Goal: Information Seeking & Learning: Learn about a topic

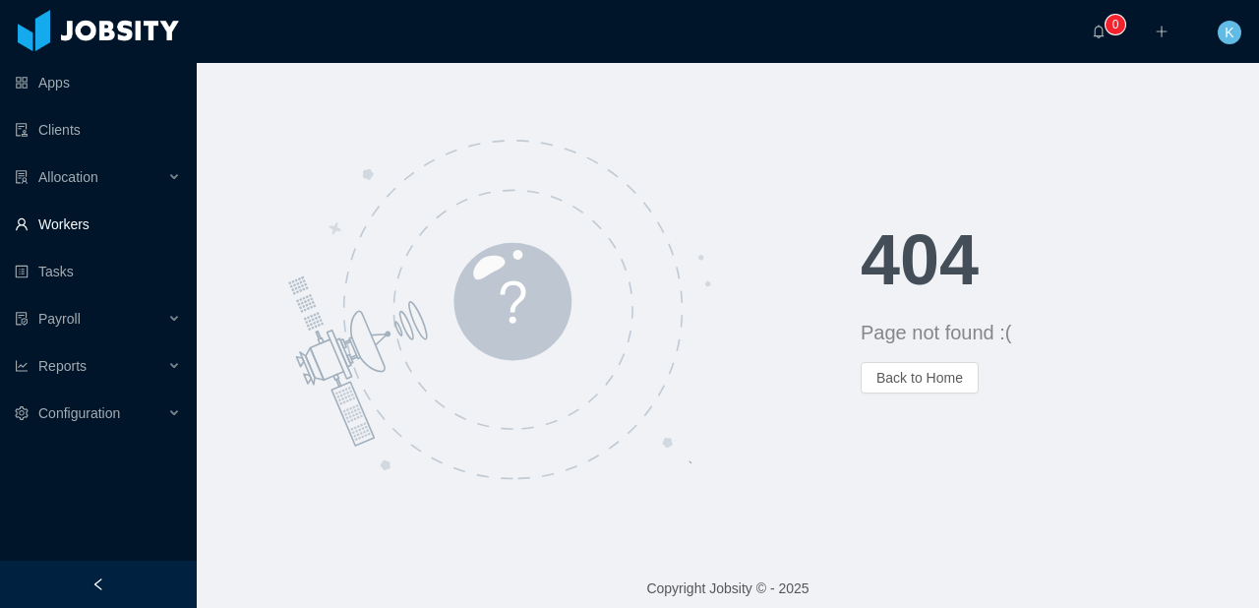
click at [64, 220] on link "Workers" at bounding box center [98, 224] width 166 height 39
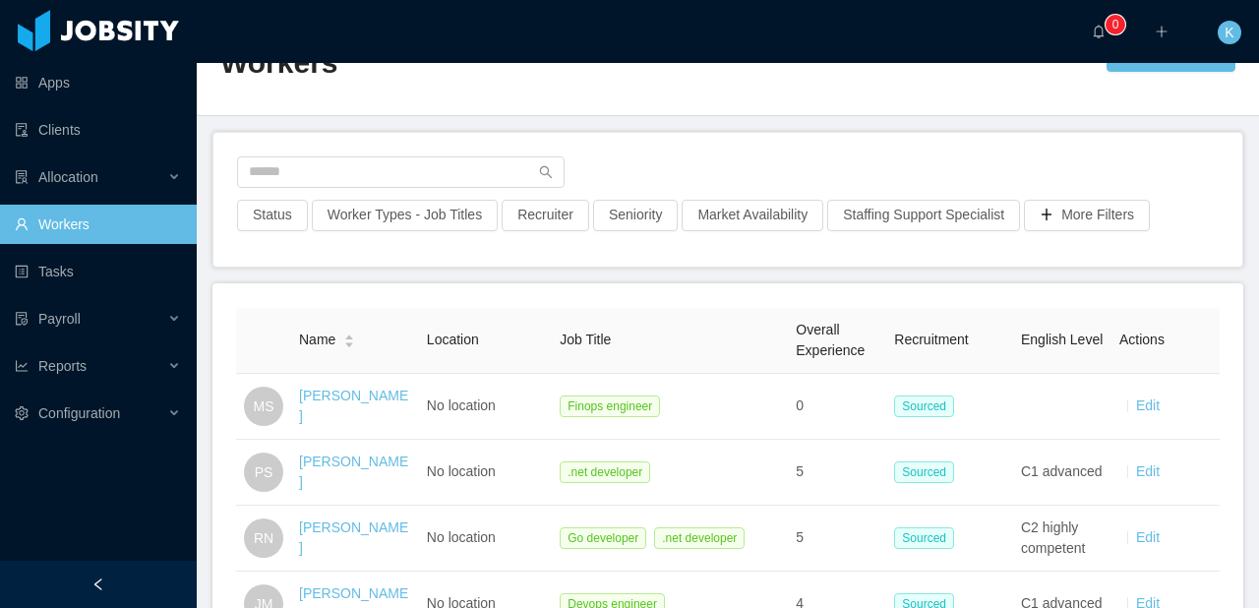
scroll to position [70, 0]
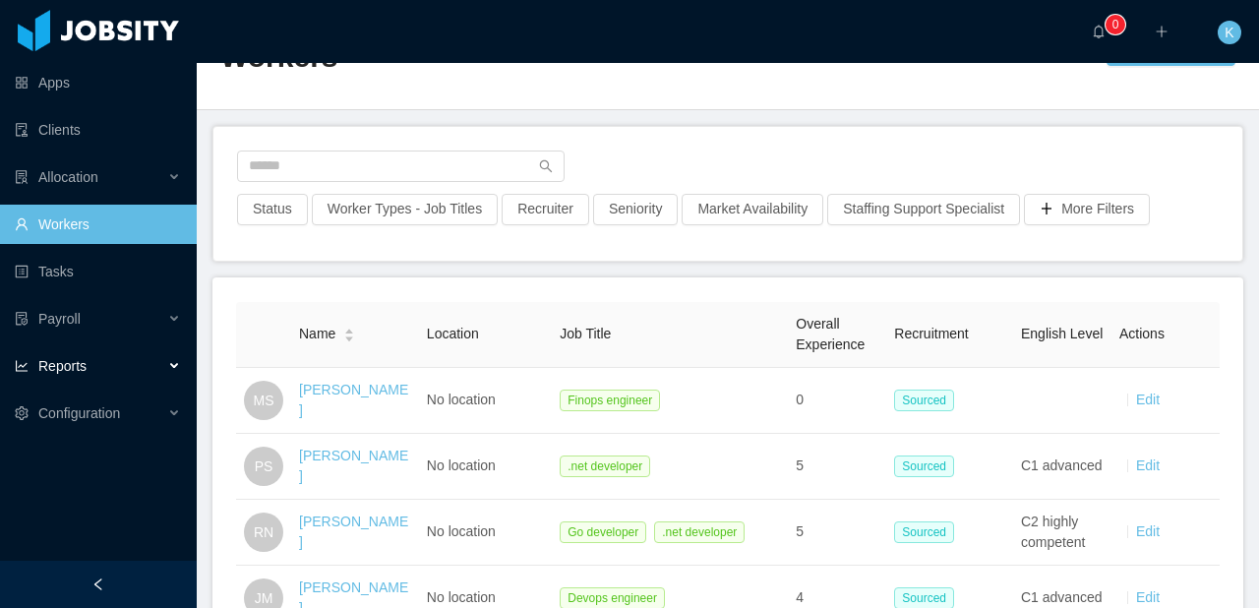
click at [130, 371] on div "Reports" at bounding box center [98, 365] width 197 height 39
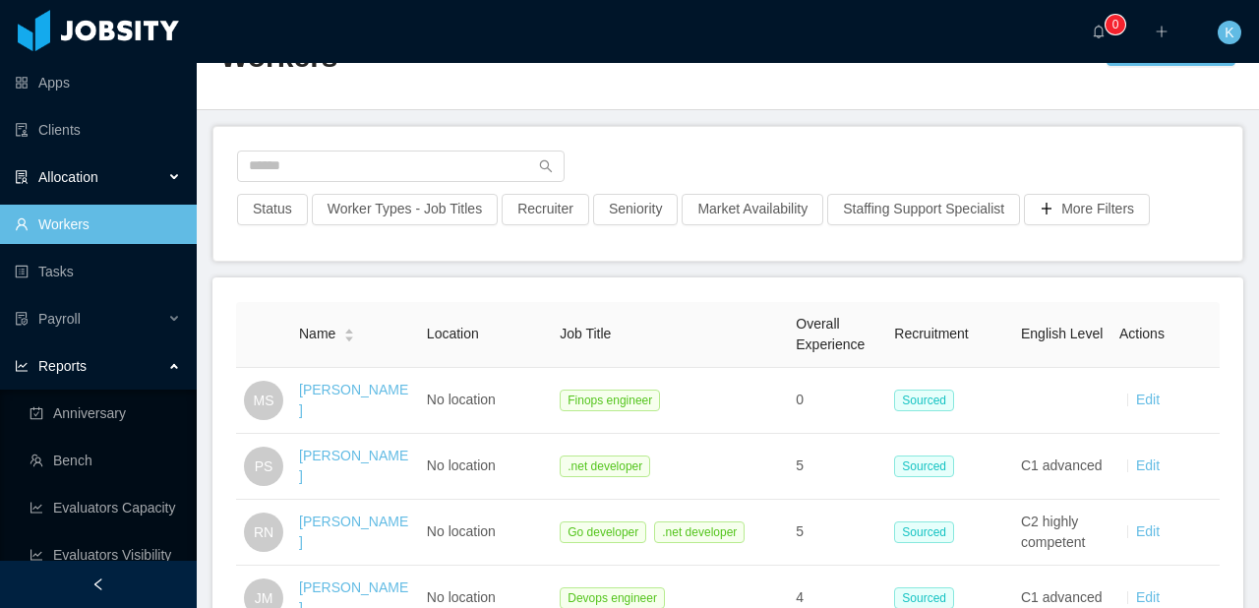
click at [92, 171] on span "Allocation" at bounding box center [68, 177] width 60 height 16
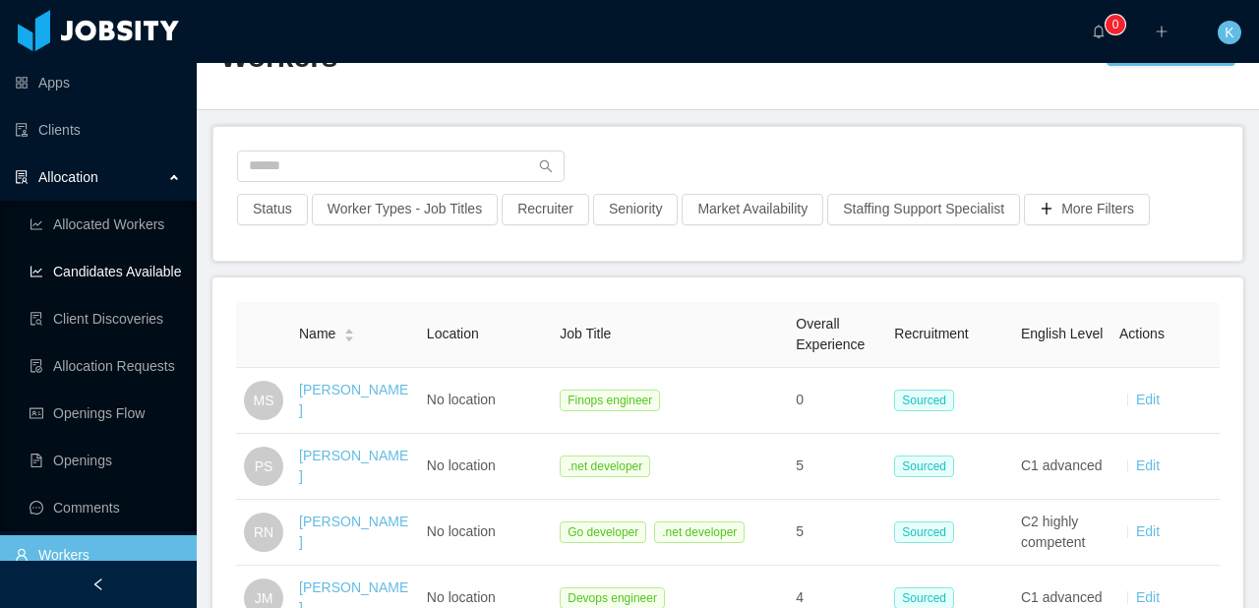
click at [90, 274] on link "Candidates Available" at bounding box center [104, 271] width 151 height 39
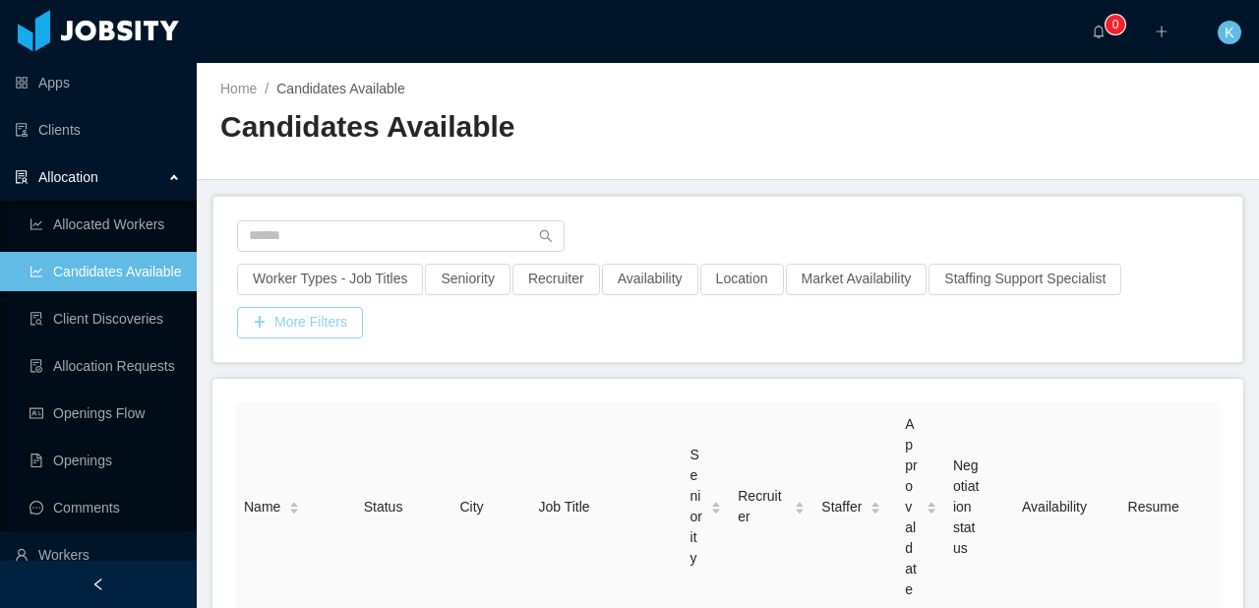
click at [289, 320] on button "More Filters" at bounding box center [300, 322] width 126 height 31
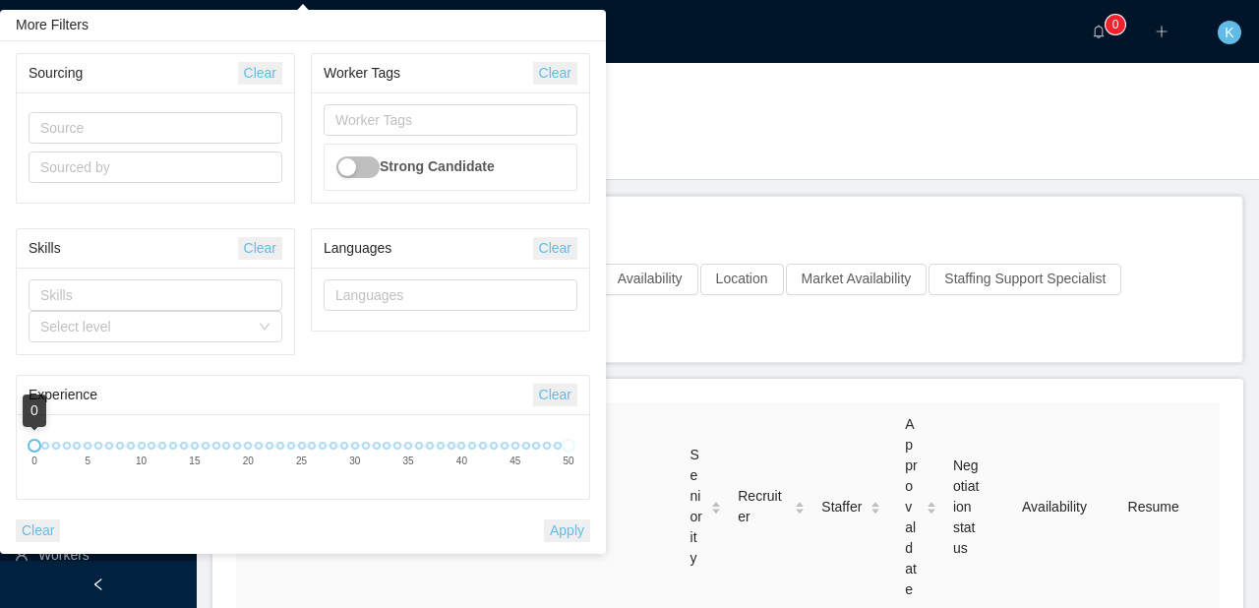
click at [888, 130] on div "Home / Candidates Available / Candidates Available" at bounding box center [728, 121] width 1062 height 117
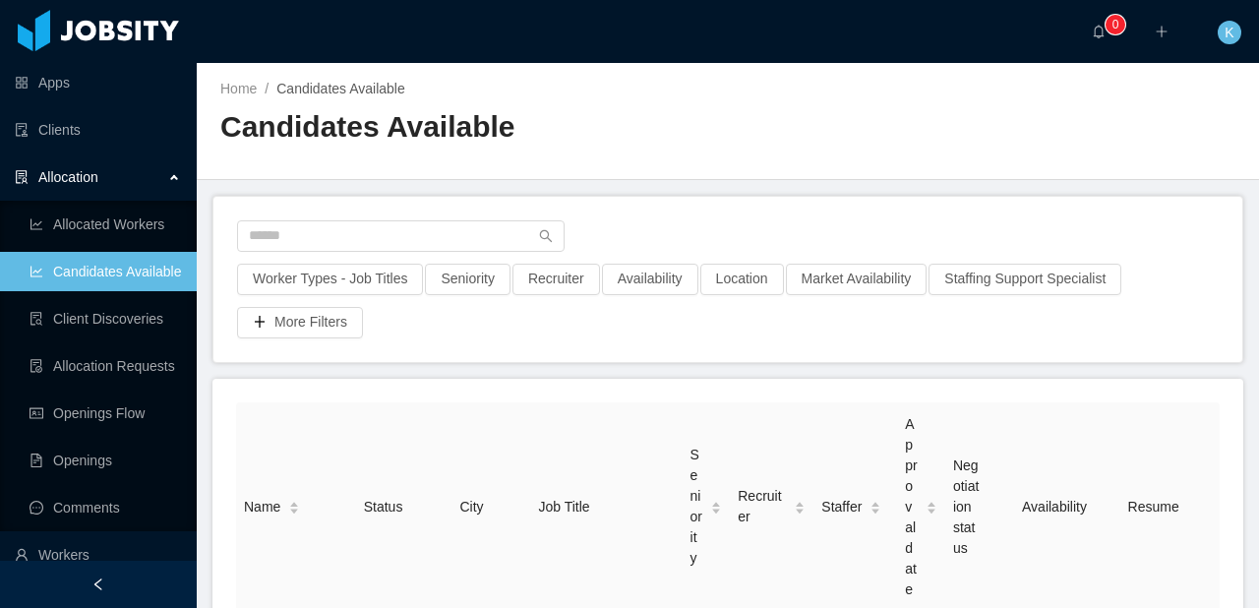
click at [165, 169] on div "Allocation" at bounding box center [98, 176] width 197 height 39
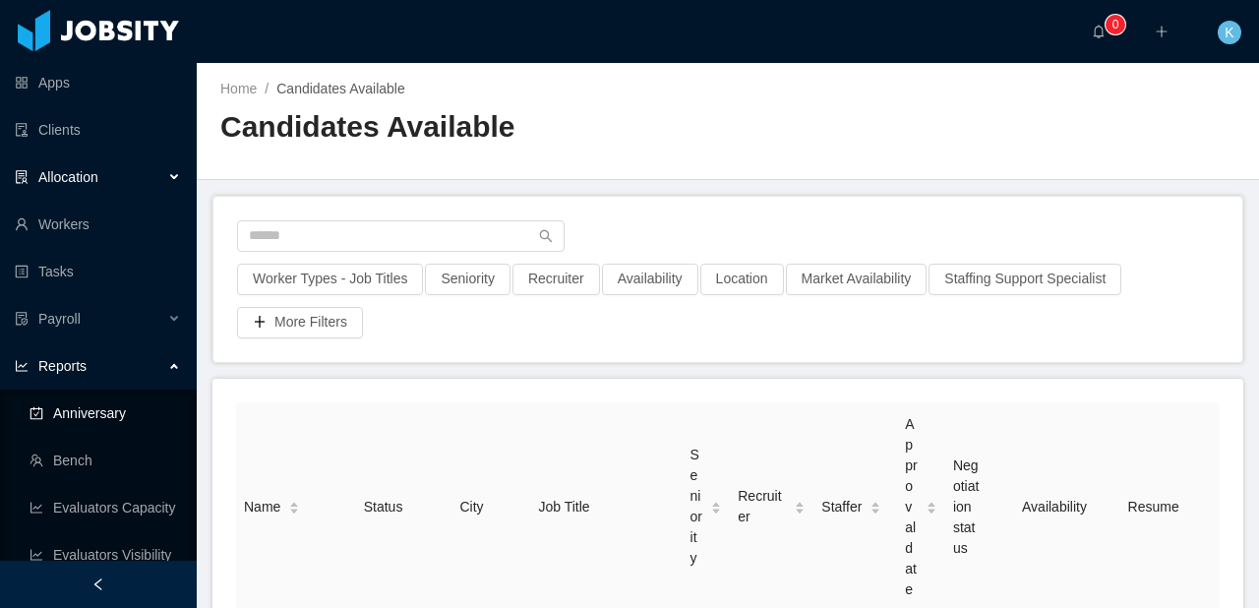
scroll to position [65, 0]
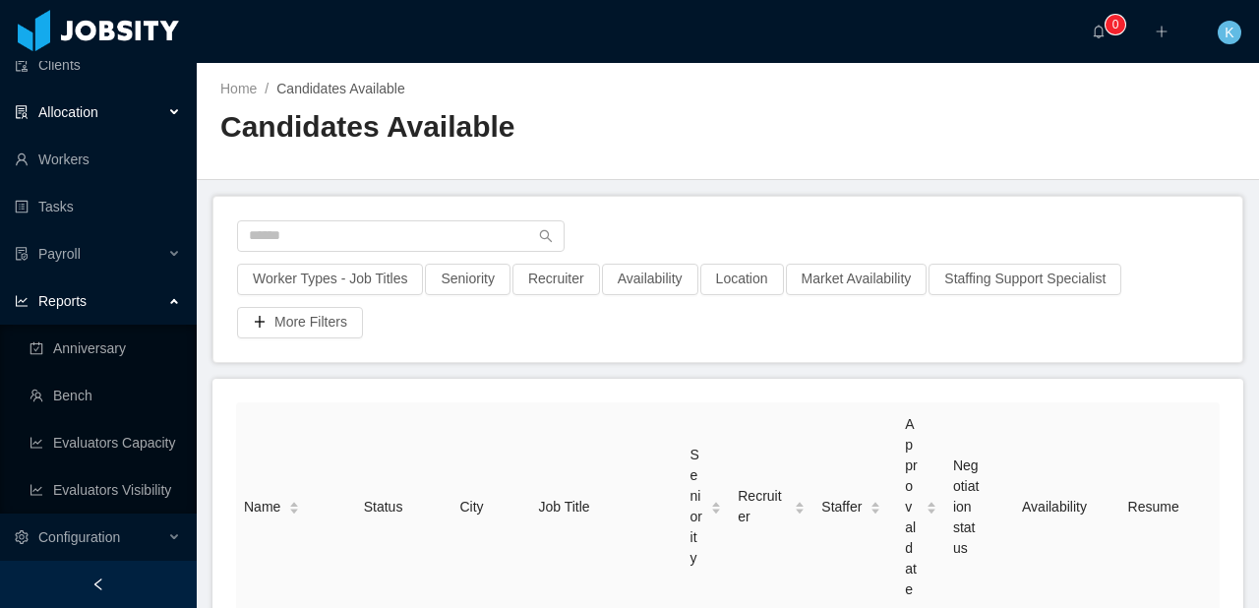
click at [176, 293] on div "Reports" at bounding box center [98, 300] width 197 height 39
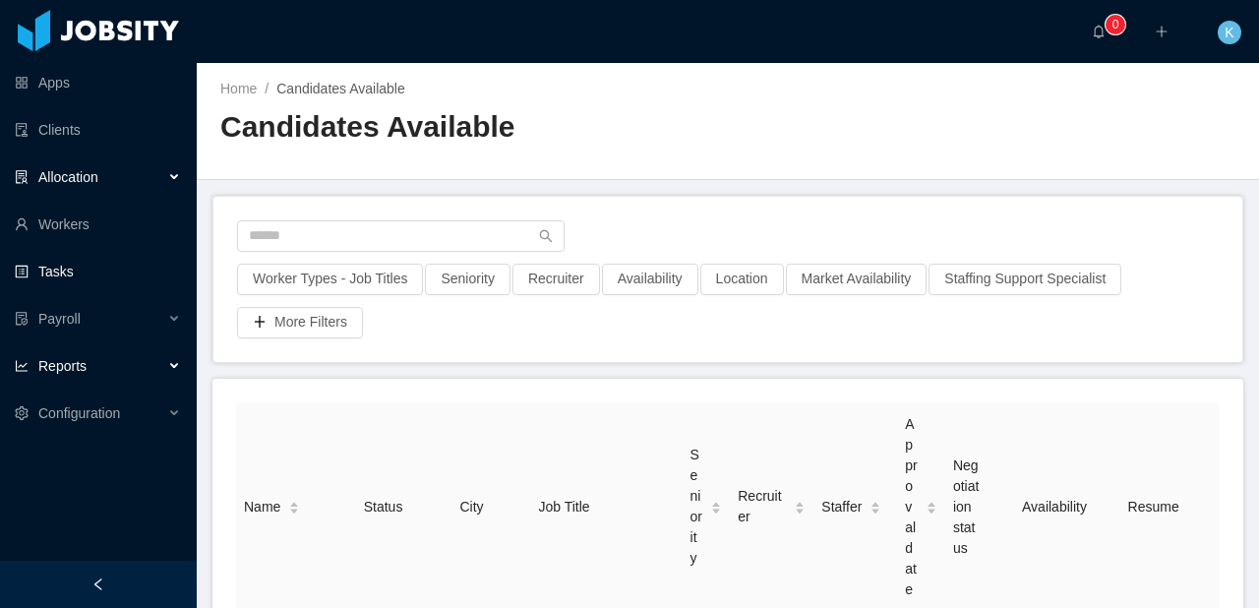
scroll to position [0, 0]
click at [124, 242] on link "Workers" at bounding box center [98, 224] width 166 height 39
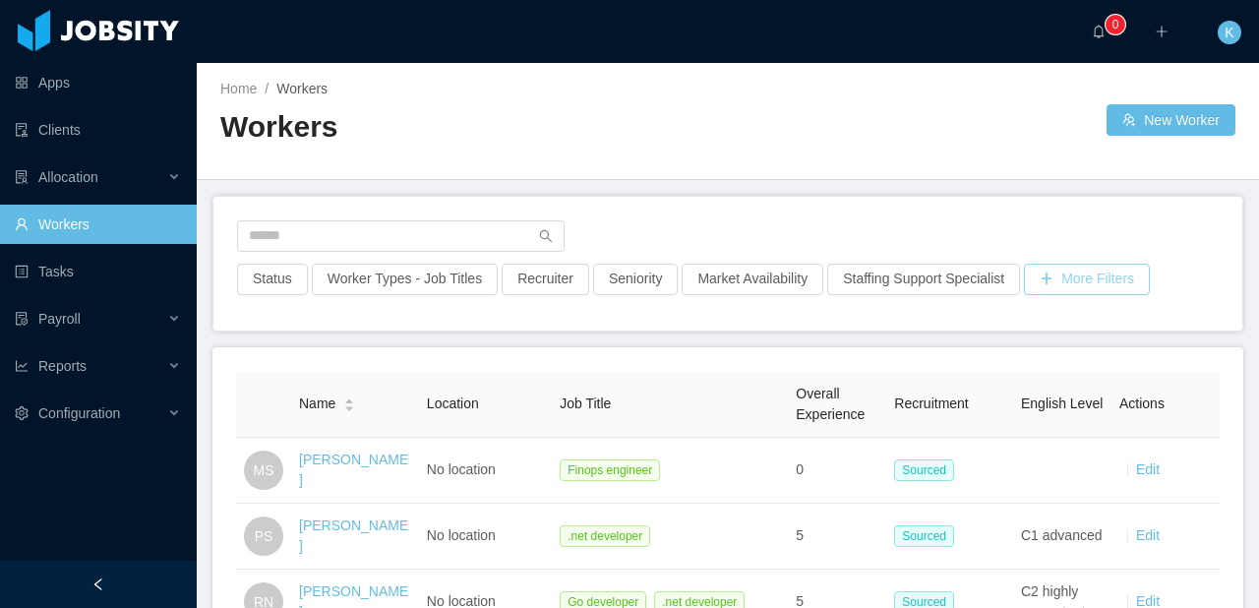
click at [1086, 284] on button "More Filters" at bounding box center [1087, 279] width 126 height 31
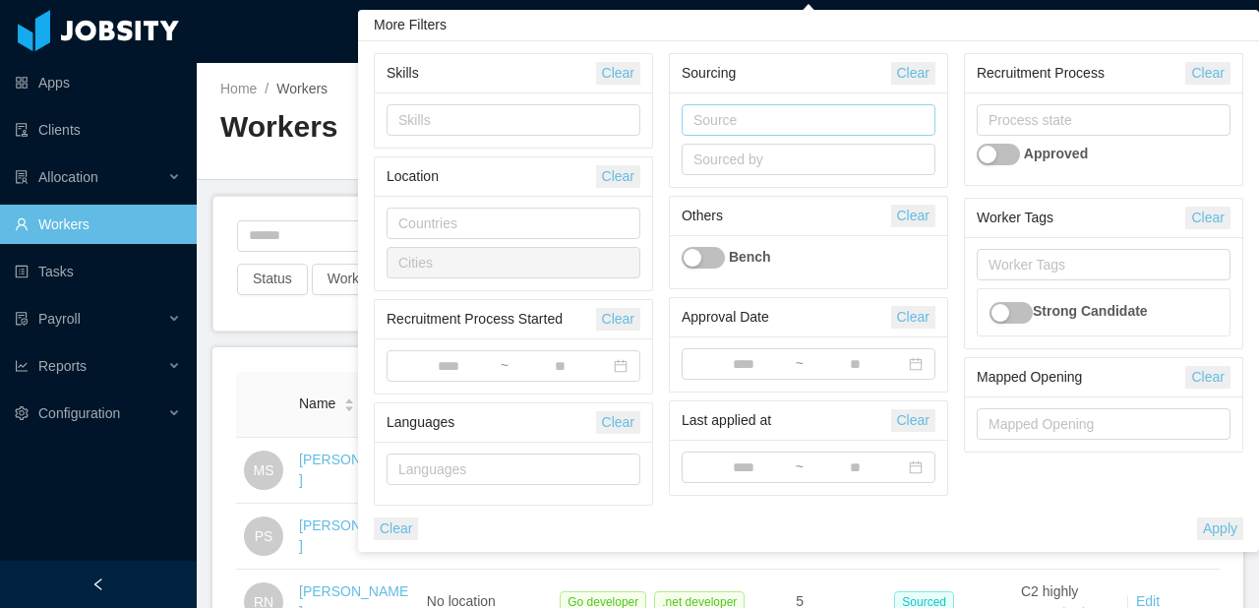
click at [726, 124] on div "Source" at bounding box center [803, 120] width 221 height 20
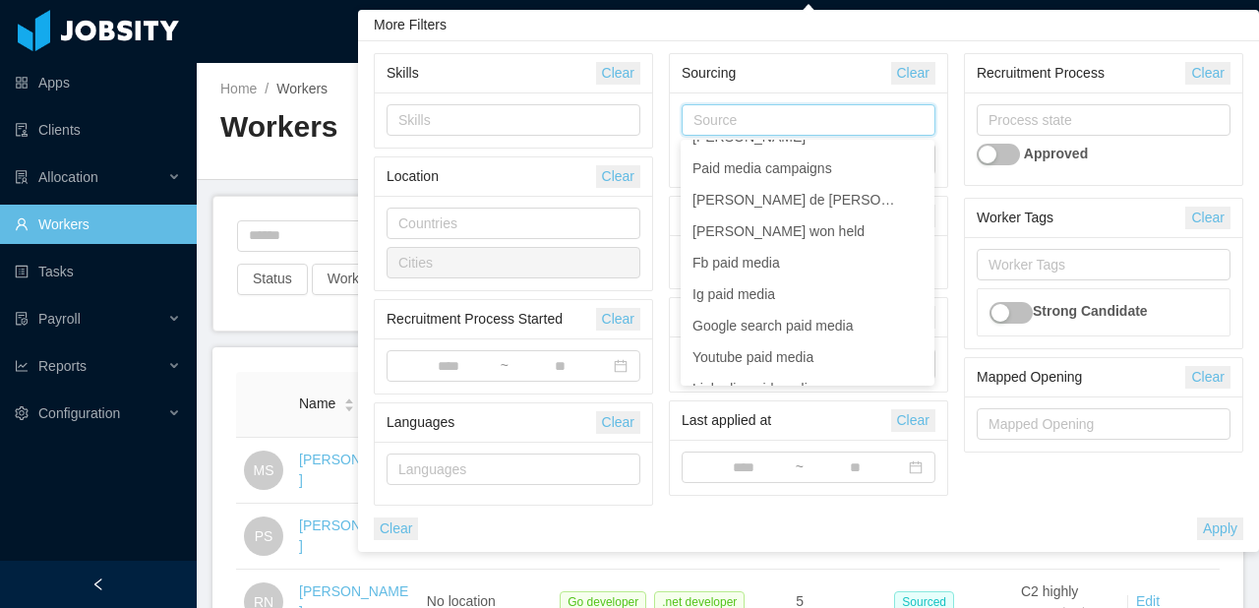
scroll to position [830, 0]
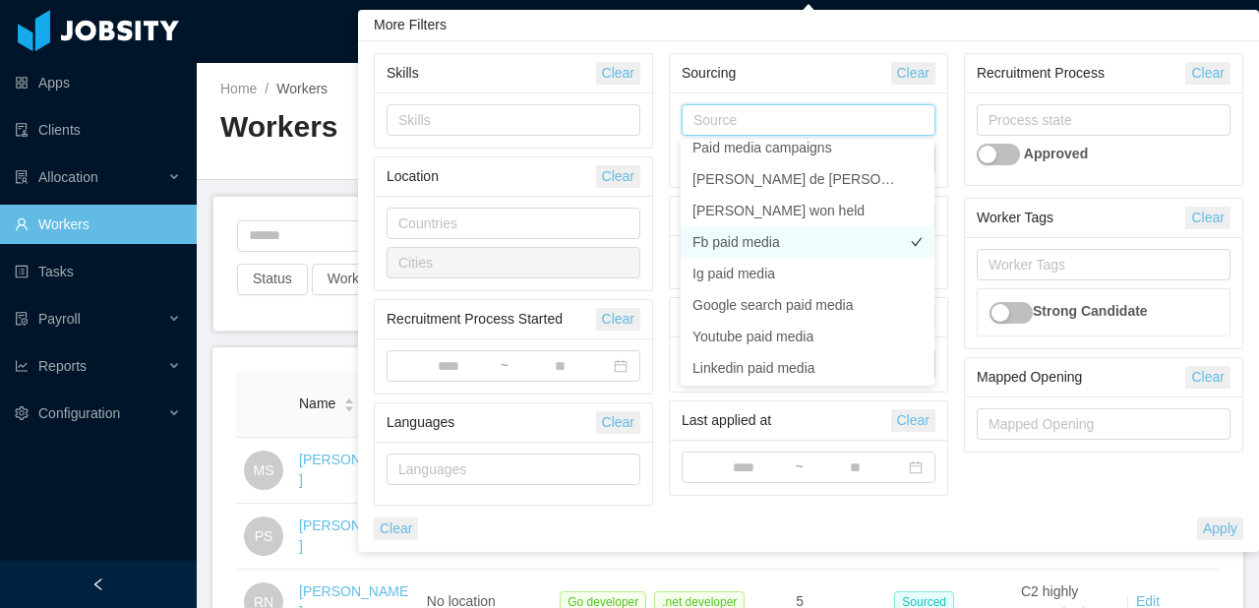
click at [775, 244] on li "Fb paid media" at bounding box center [807, 241] width 254 height 31
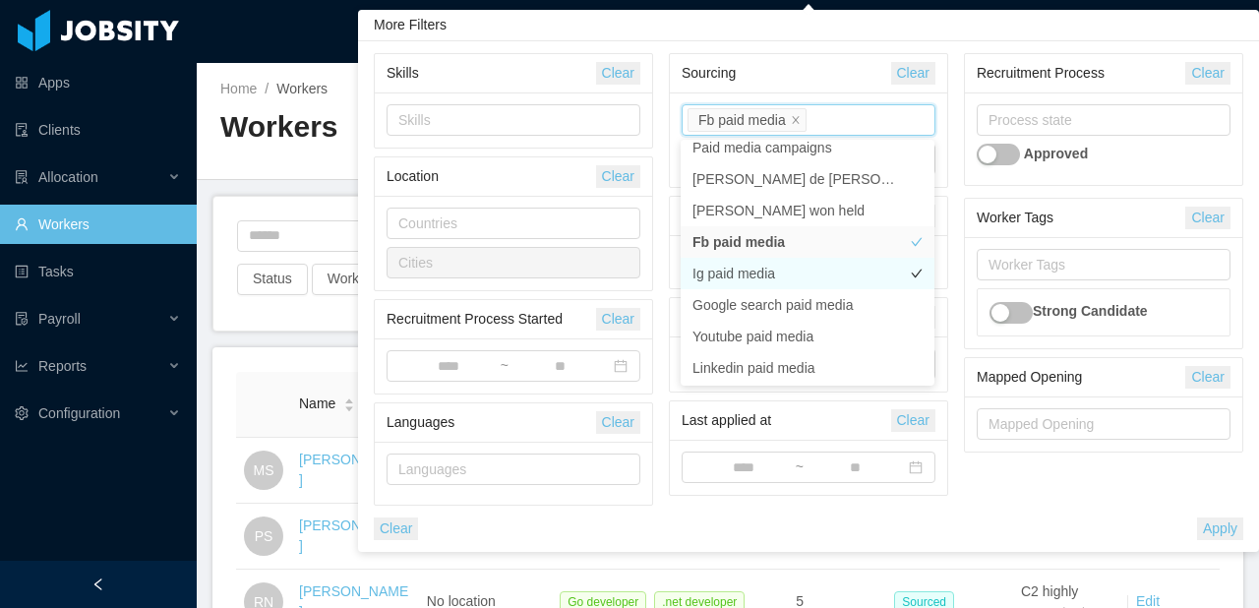
click at [788, 272] on li "Ig paid media" at bounding box center [807, 273] width 254 height 31
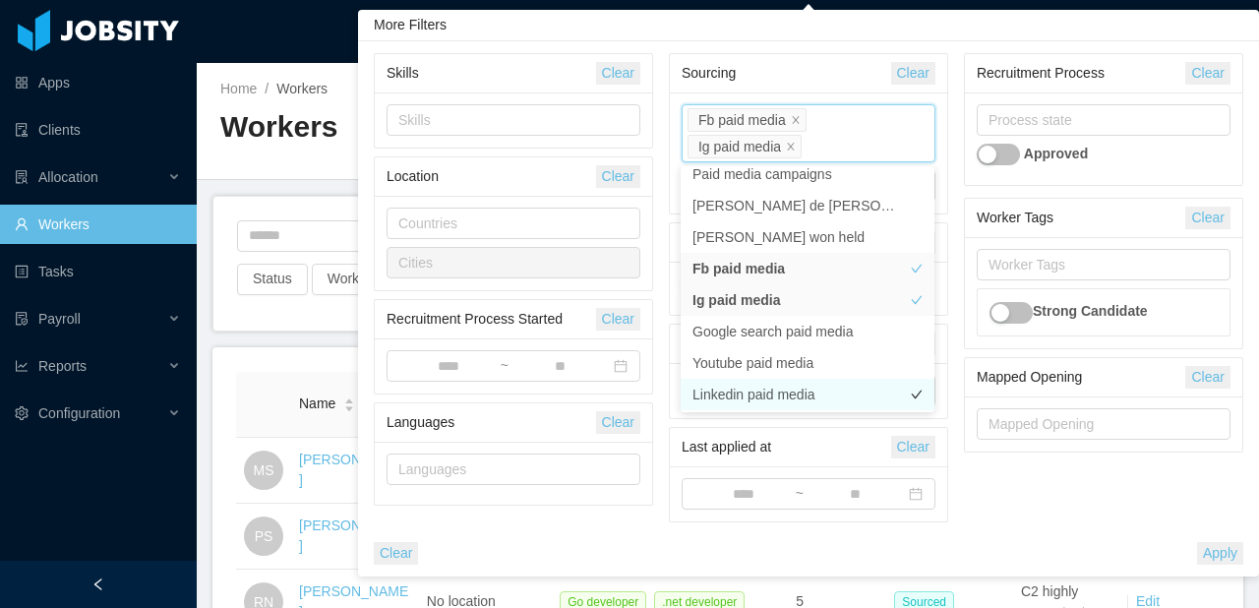
click at [828, 398] on li "Linkedin paid media" at bounding box center [807, 394] width 254 height 31
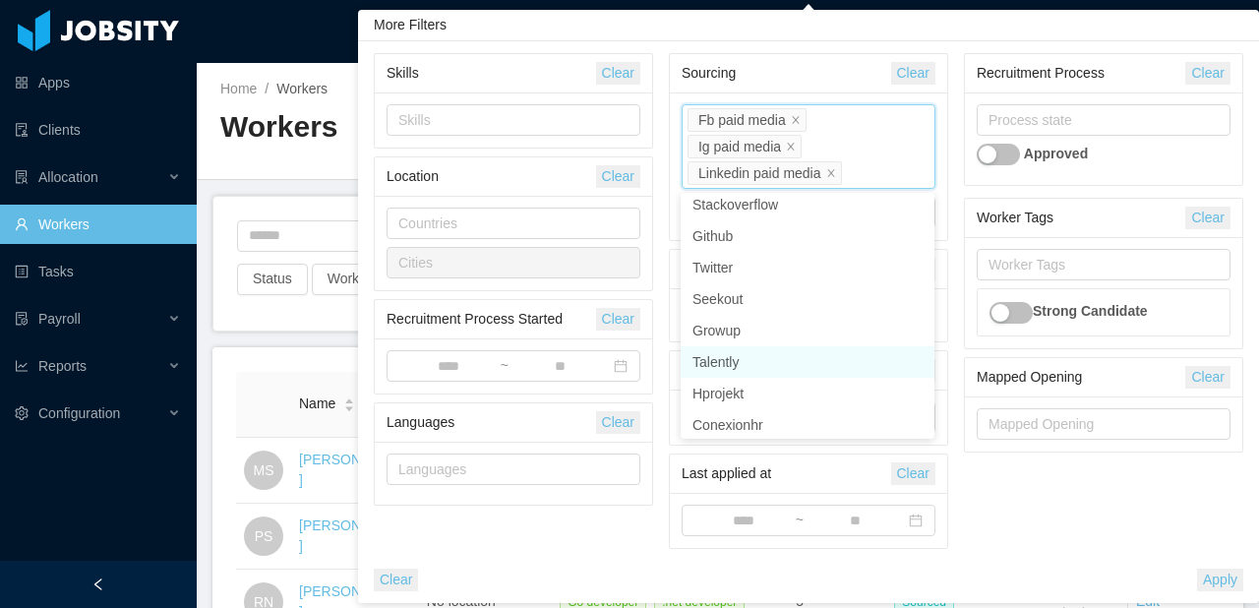
scroll to position [482, 0]
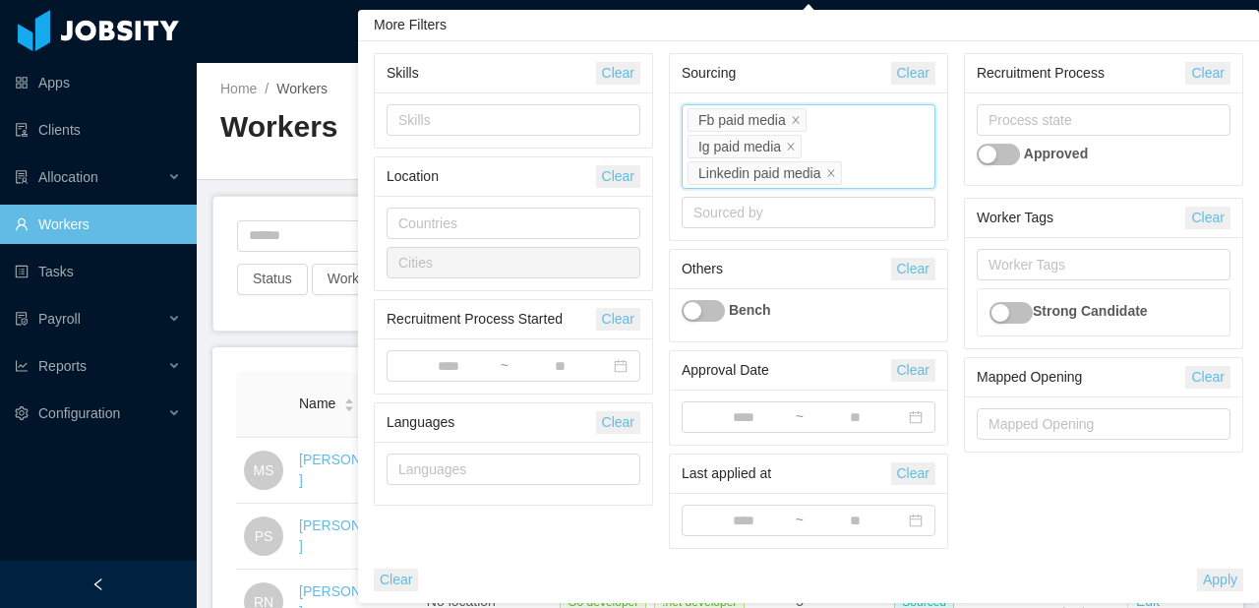
click at [890, 168] on div "Source Fb paid media Ig paid media Linkedin paid media" at bounding box center [808, 146] width 254 height 85
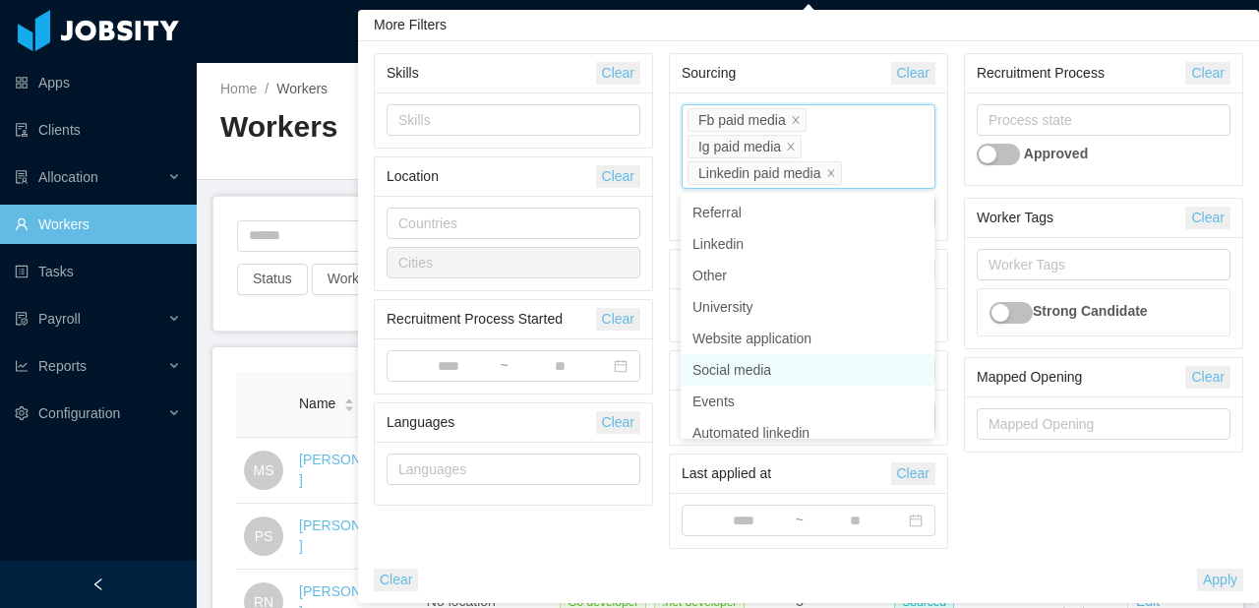
scroll to position [1, 0]
click at [825, 44] on div "Skills Clear Skills Location Clear Countries Cities Recruitment Process Started…" at bounding box center [808, 321] width 901 height 561
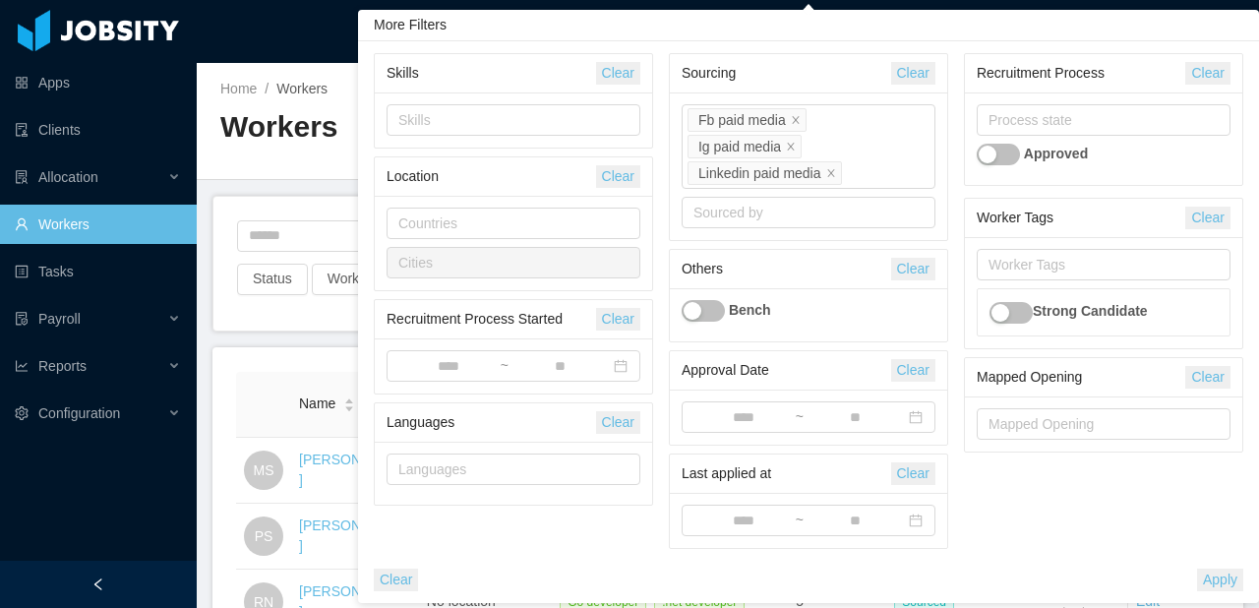
click at [992, 157] on button "button" at bounding box center [997, 155] width 43 height 22
click at [1010, 103] on div "Process state Approved" at bounding box center [1103, 138] width 277 height 92
click at [1011, 122] on div "Process state" at bounding box center [1098, 120] width 221 height 20
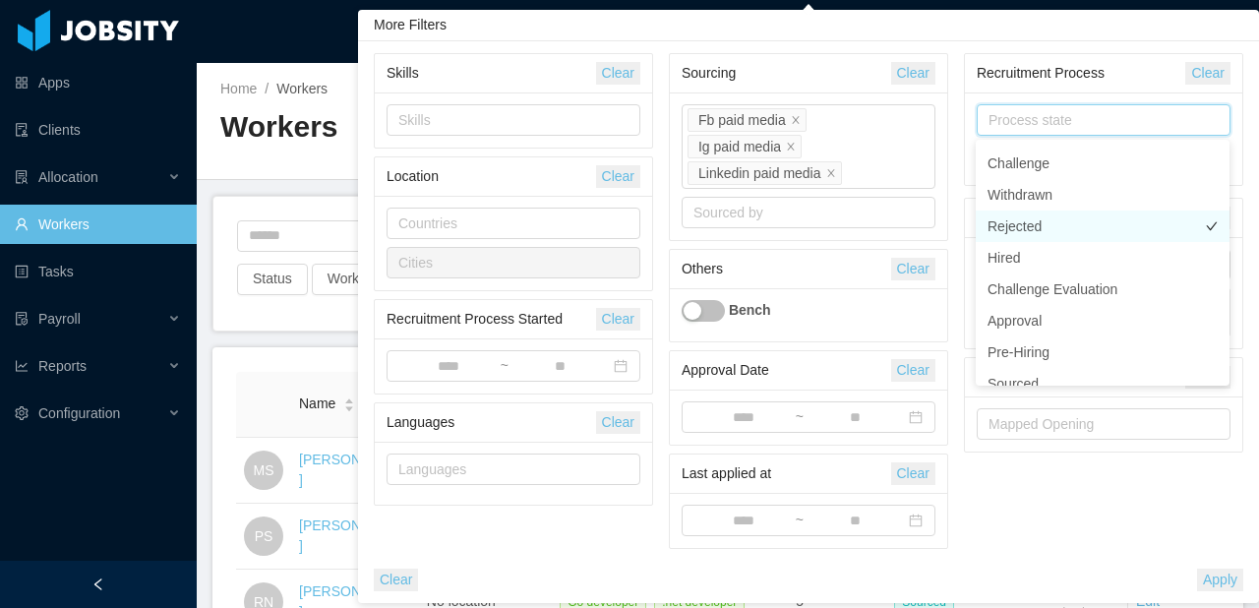
scroll to position [93, 0]
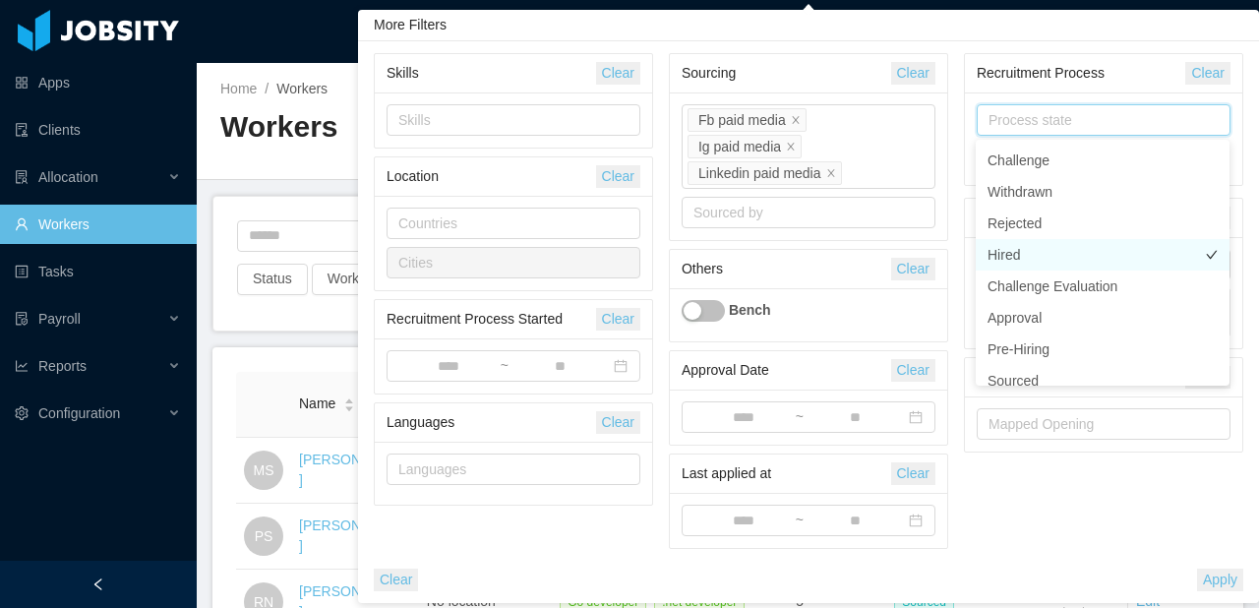
click at [1058, 250] on li "Hired" at bounding box center [1102, 254] width 254 height 31
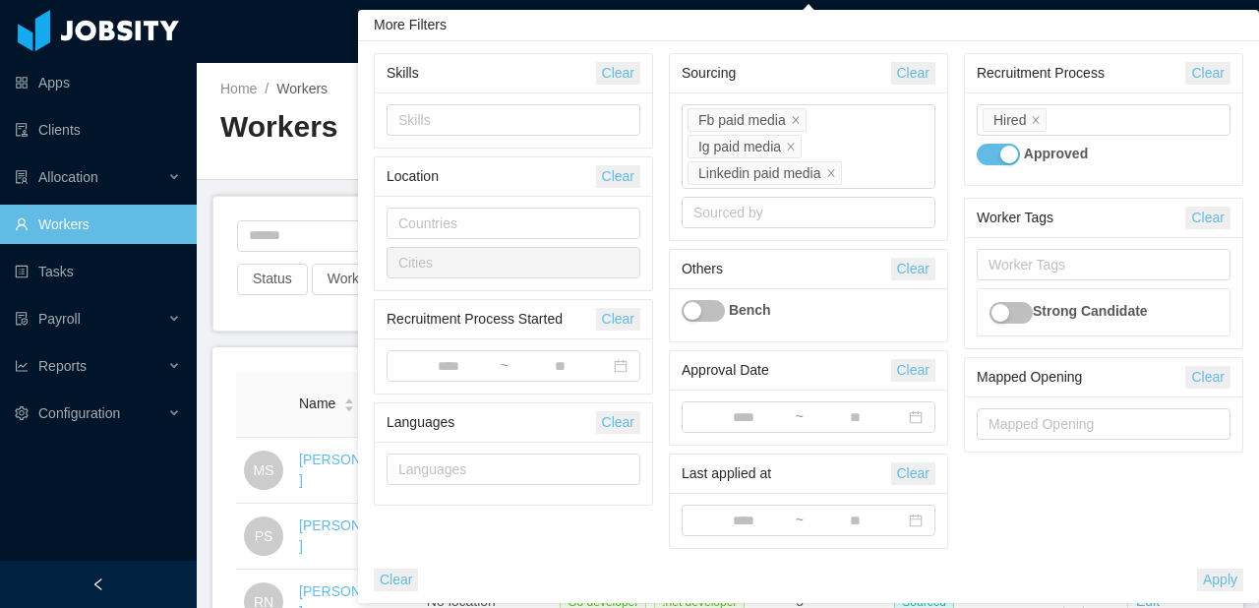
click at [1131, 51] on div "Skills Clear Skills Location Clear Countries Cities Recruitment Process Started…" at bounding box center [808, 321] width 901 height 561
click at [1033, 122] on icon "icon: close" at bounding box center [1036, 120] width 10 height 10
click at [404, 361] on input at bounding box center [448, 367] width 101 height 22
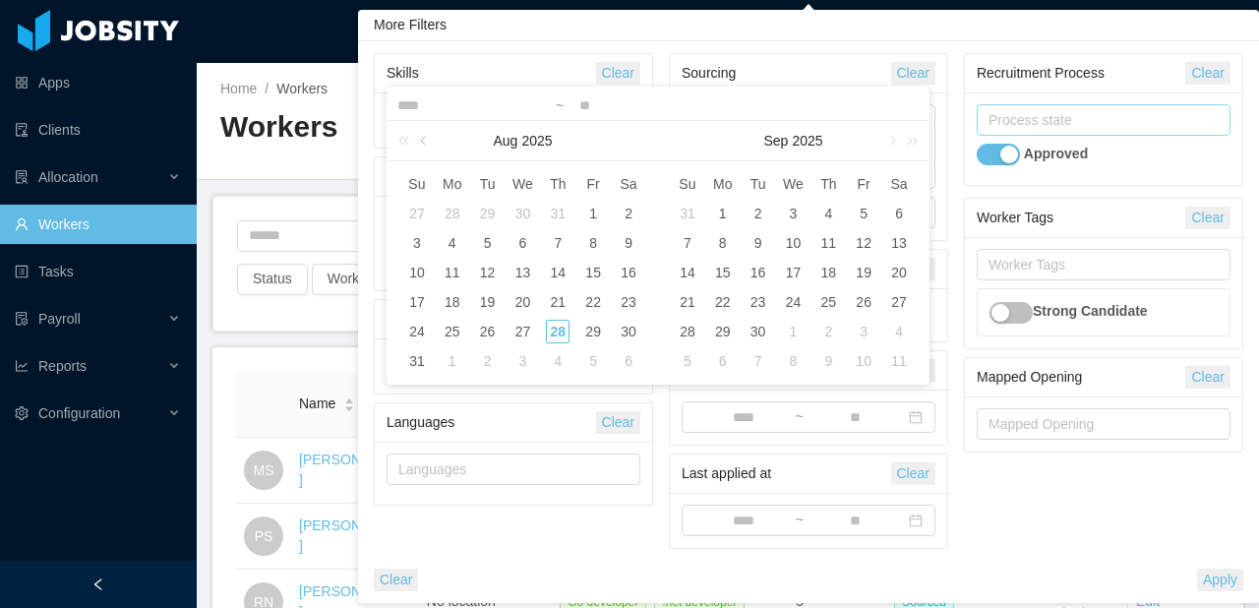
click at [424, 136] on link at bounding box center [425, 140] width 18 height 39
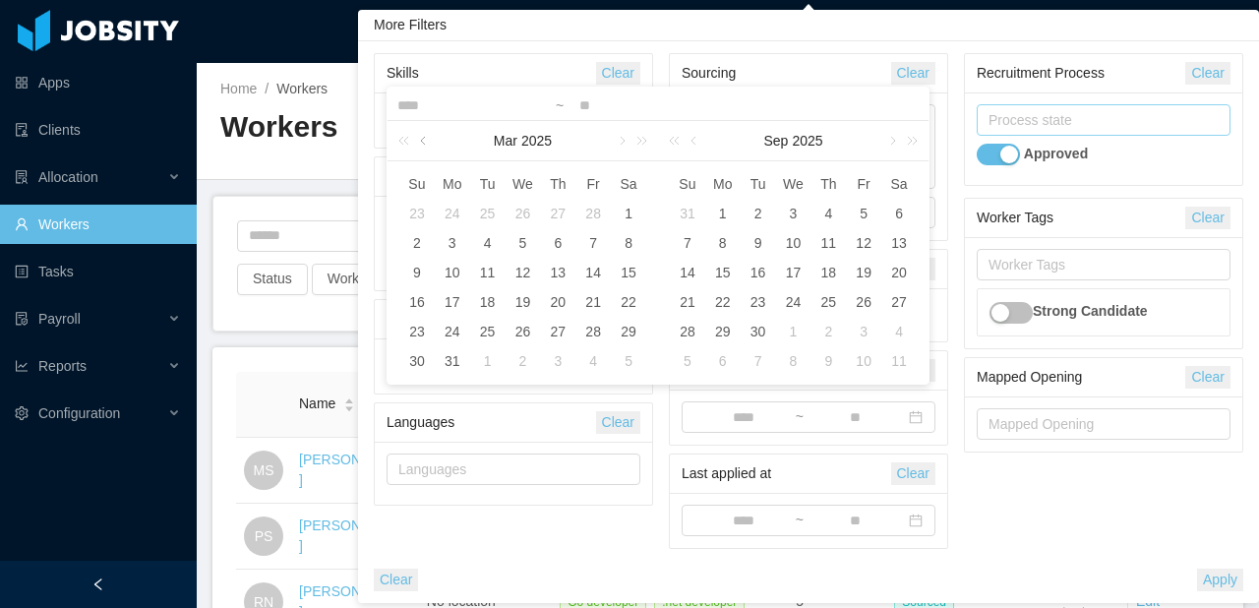
click at [424, 136] on link at bounding box center [425, 140] width 18 height 39
click at [527, 215] on div "1" at bounding box center [522, 214] width 24 height 24
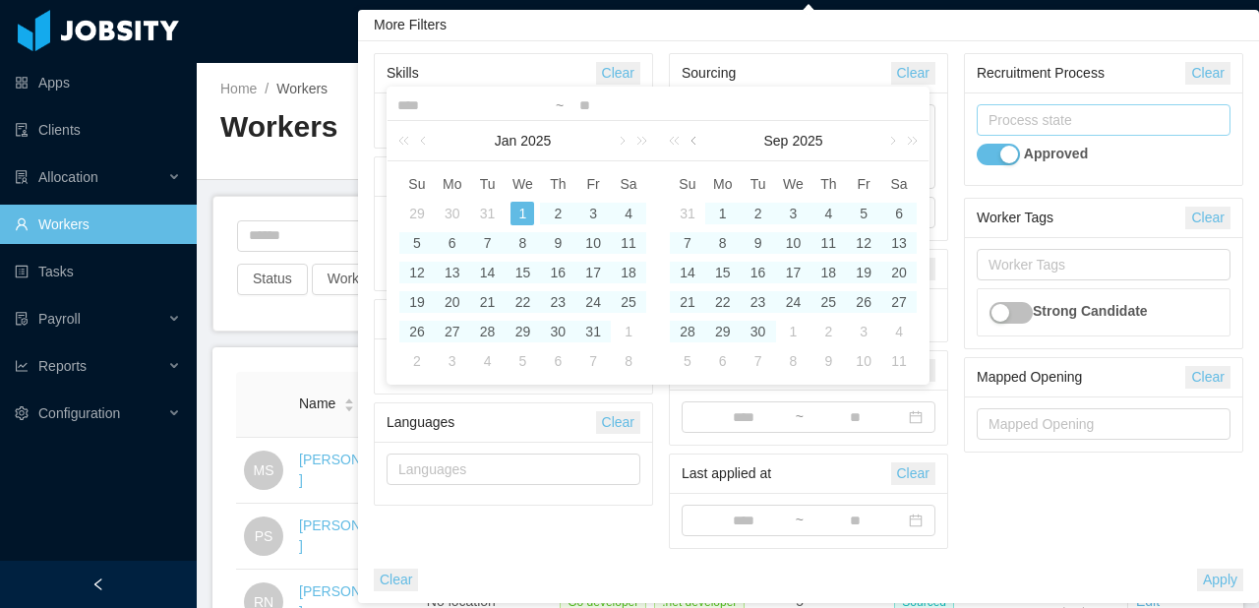
click at [691, 143] on link at bounding box center [695, 140] width 18 height 39
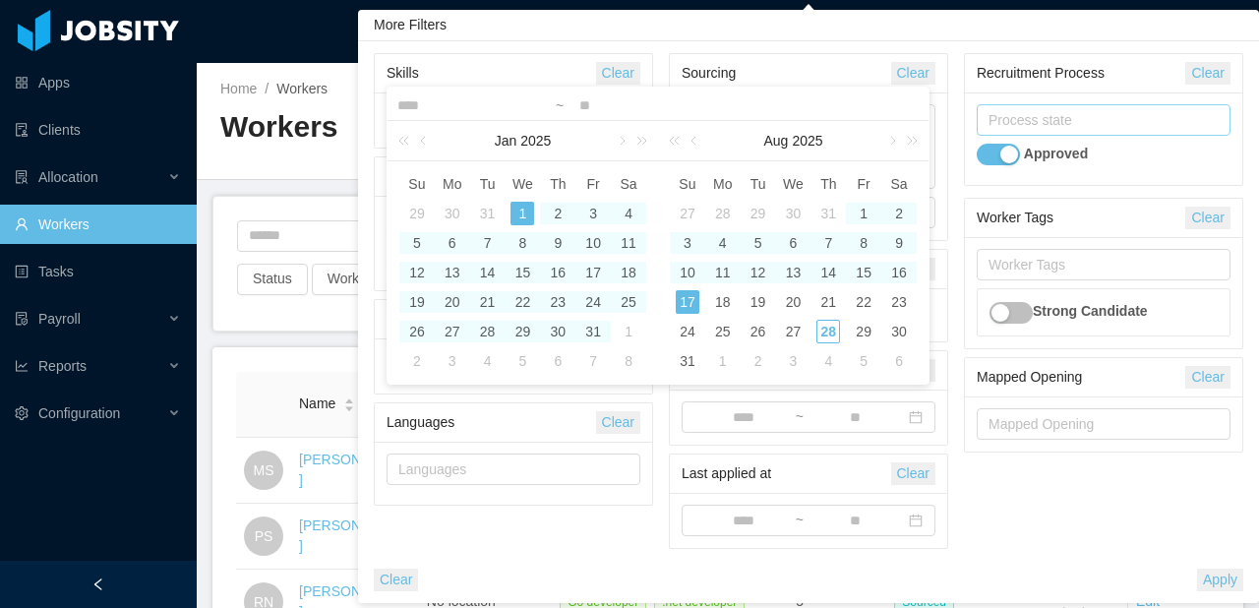
click at [688, 298] on div "17" at bounding box center [688, 302] width 24 height 24
type input "**********"
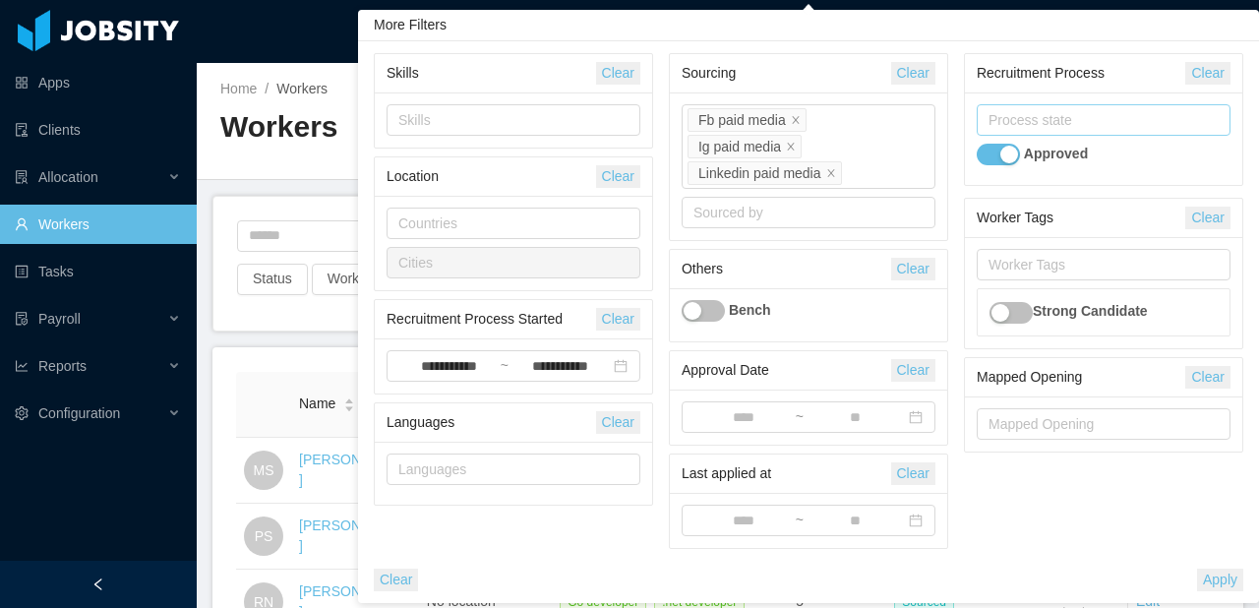
click at [1232, 584] on button "Apply" at bounding box center [1220, 579] width 46 height 23
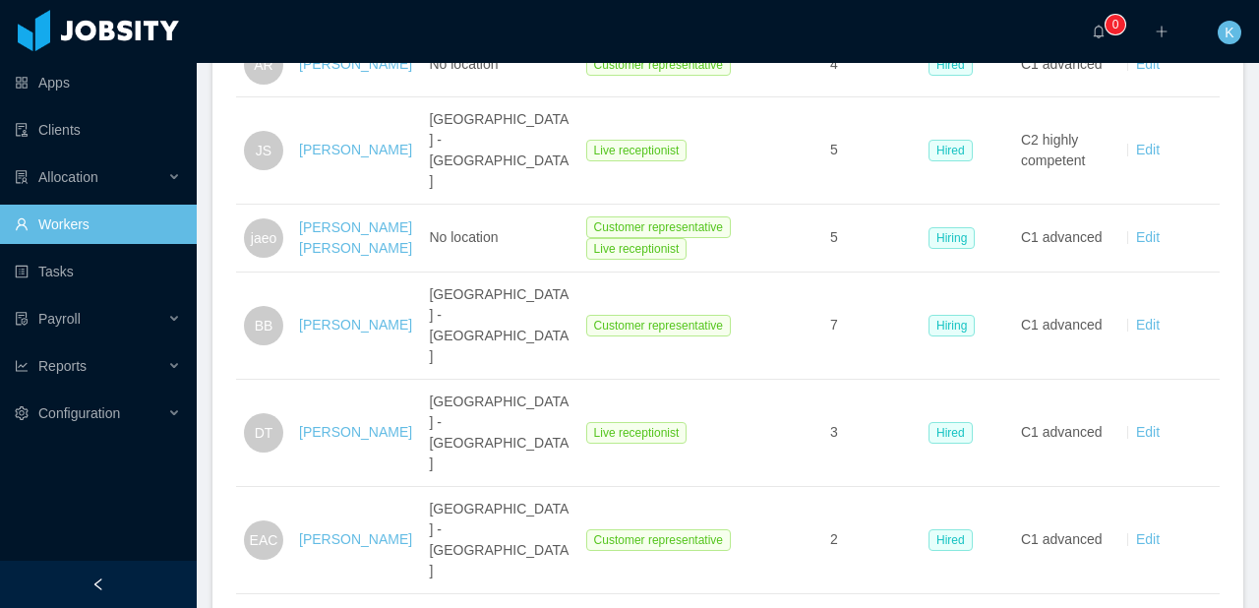
scroll to position [2425, 0]
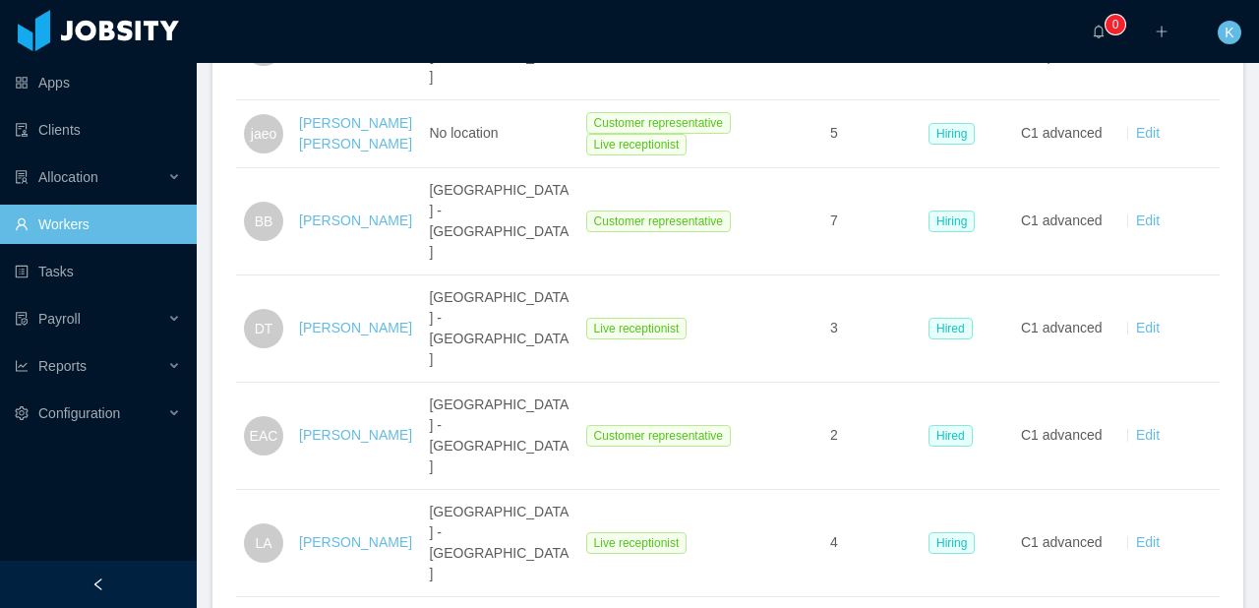
click at [1170, 379] on li "100 / page" at bounding box center [1164, 379] width 92 height 31
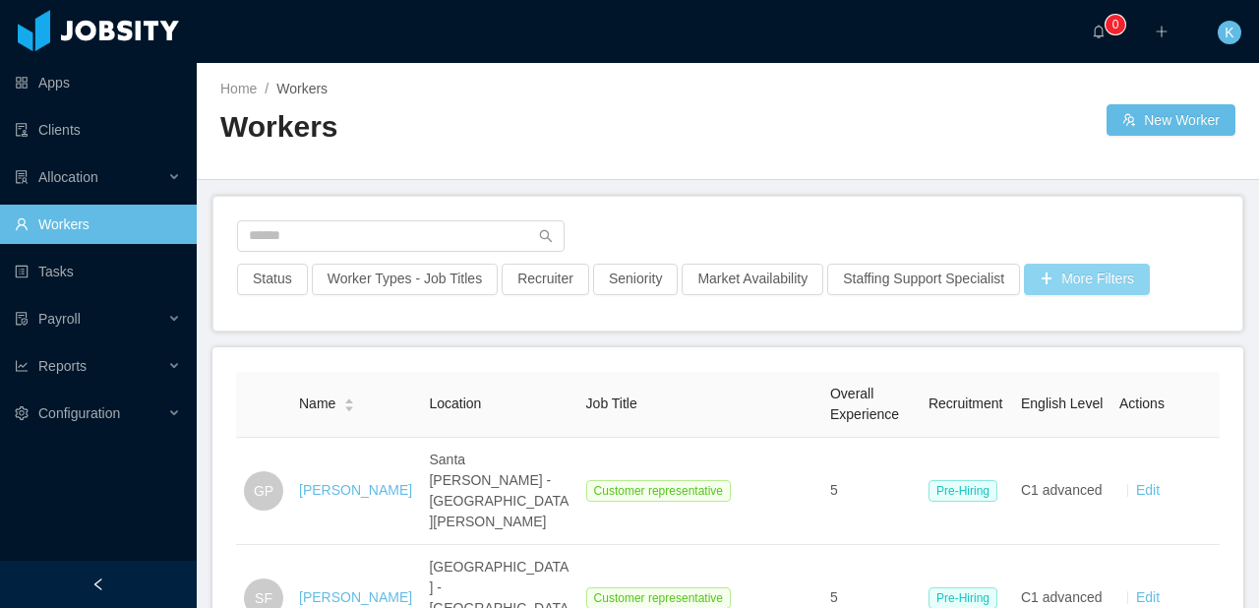
click at [1123, 279] on button "More Filters" at bounding box center [1087, 279] width 126 height 31
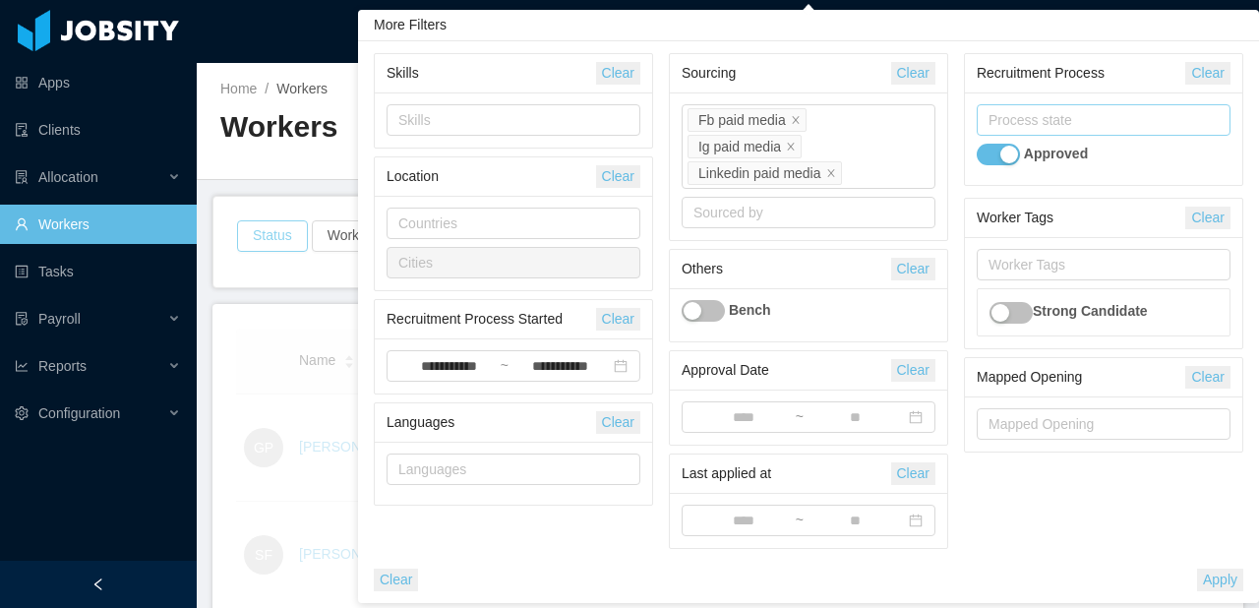
click at [253, 285] on div "Status Worker Types - Job Titles Recruiter Seniority Market Availability Staffi…" at bounding box center [727, 242] width 1029 height 90
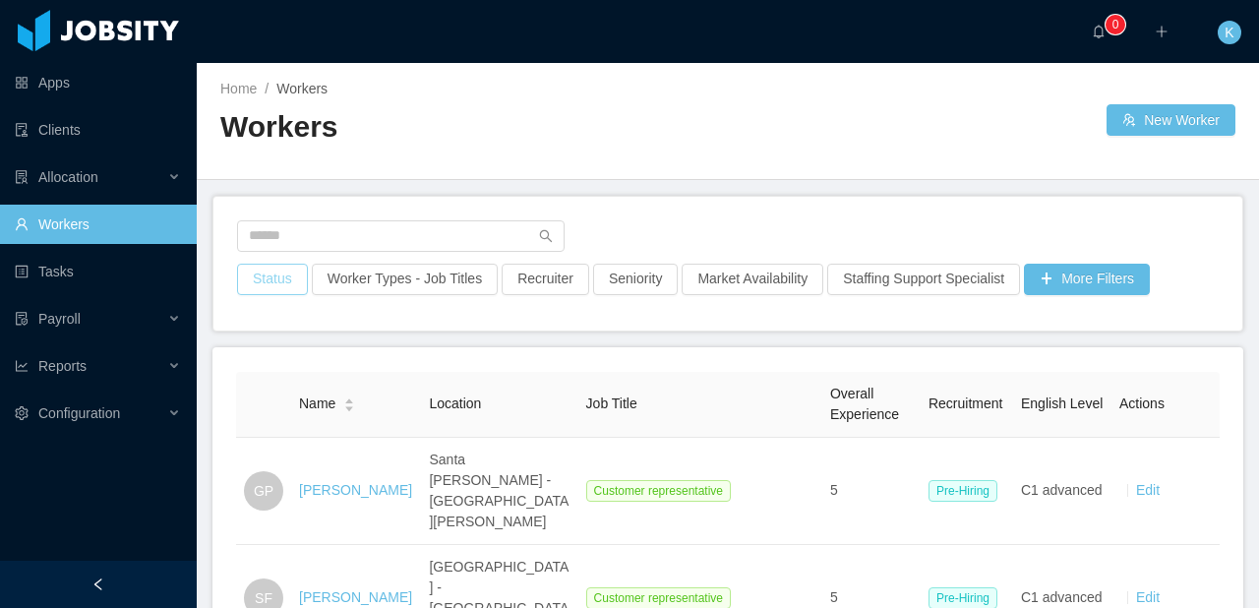
click at [253, 285] on button "Status" at bounding box center [272, 279] width 71 height 31
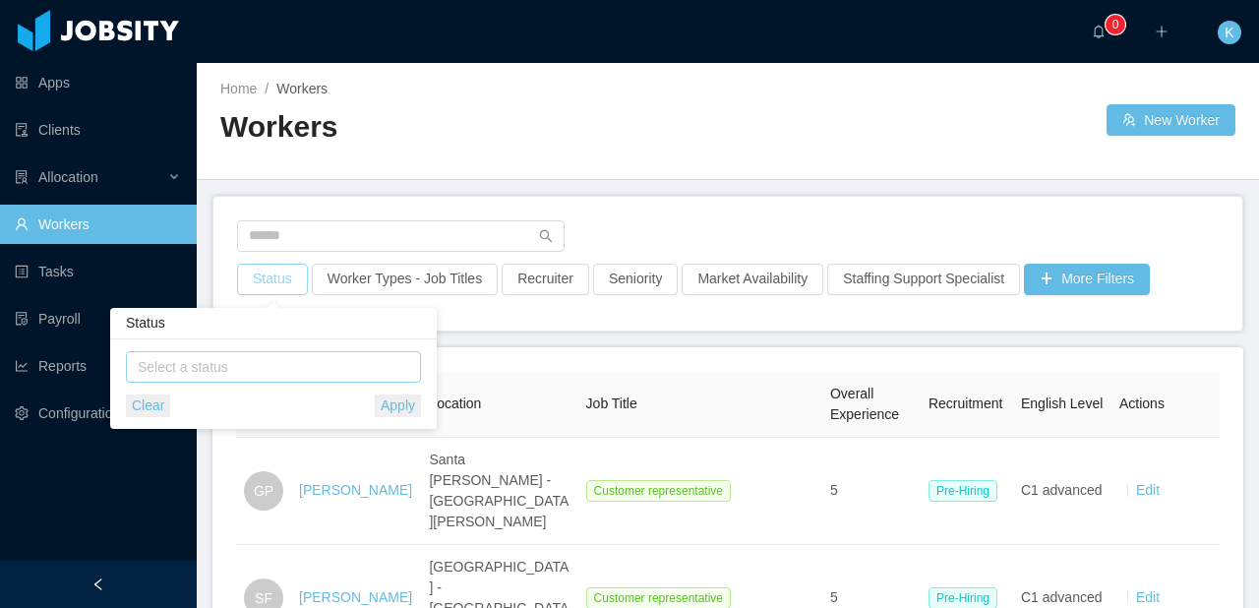
click at [249, 369] on div "Select a status" at bounding box center [269, 367] width 263 height 20
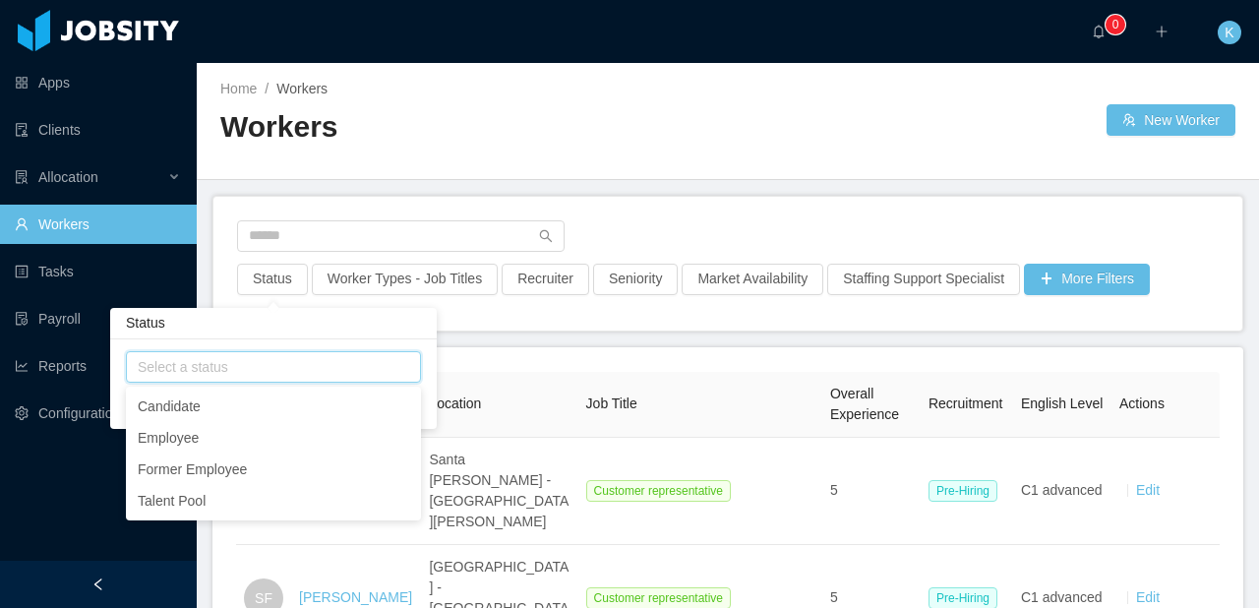
click at [694, 323] on div "Status Worker Types - Job Titles Recruiter Seniority Market Availability Staffi…" at bounding box center [727, 264] width 1029 height 134
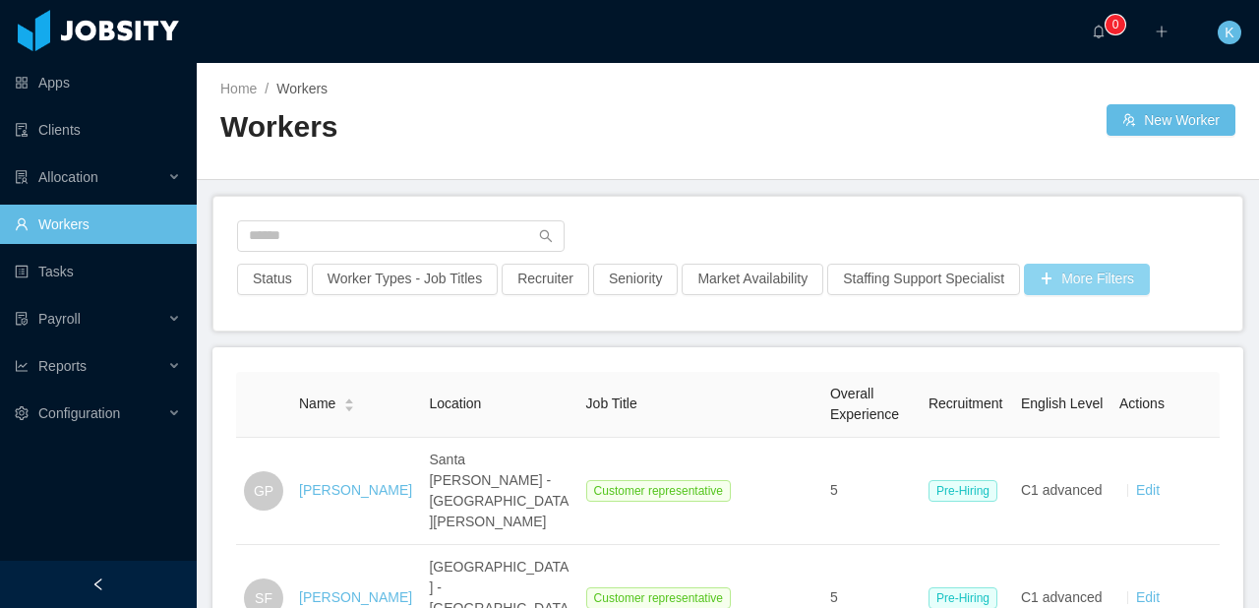
click at [1075, 273] on button "More Filters" at bounding box center [1087, 279] width 126 height 31
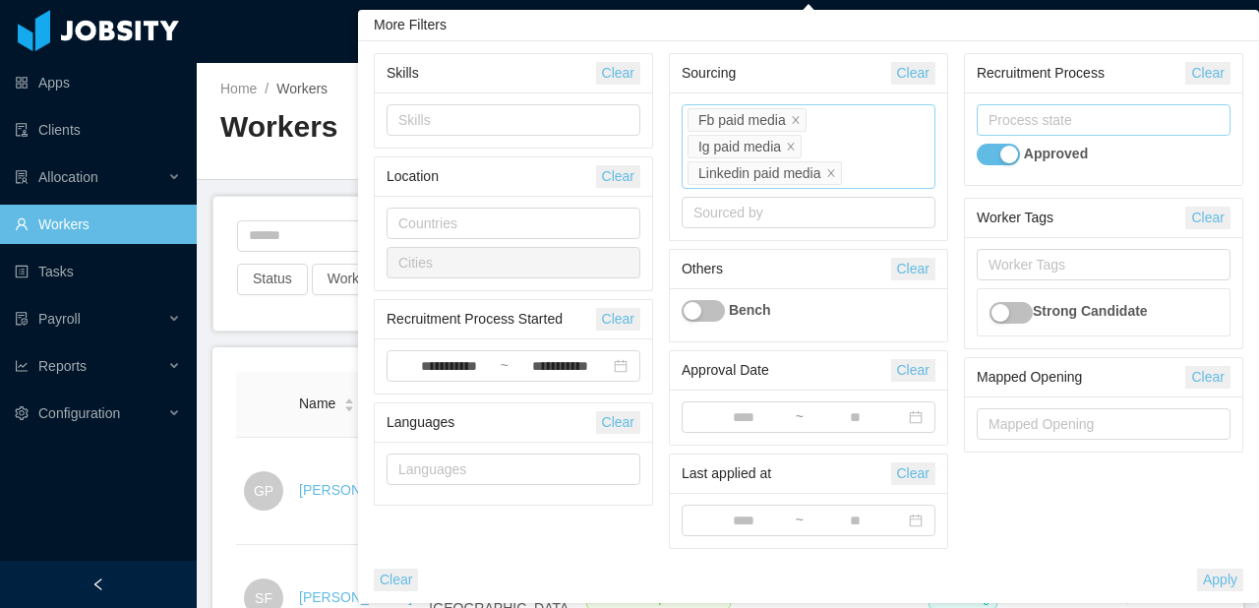
click at [886, 186] on div "Source Fb paid media Ig paid media Linkedin paid media" at bounding box center [808, 146] width 254 height 85
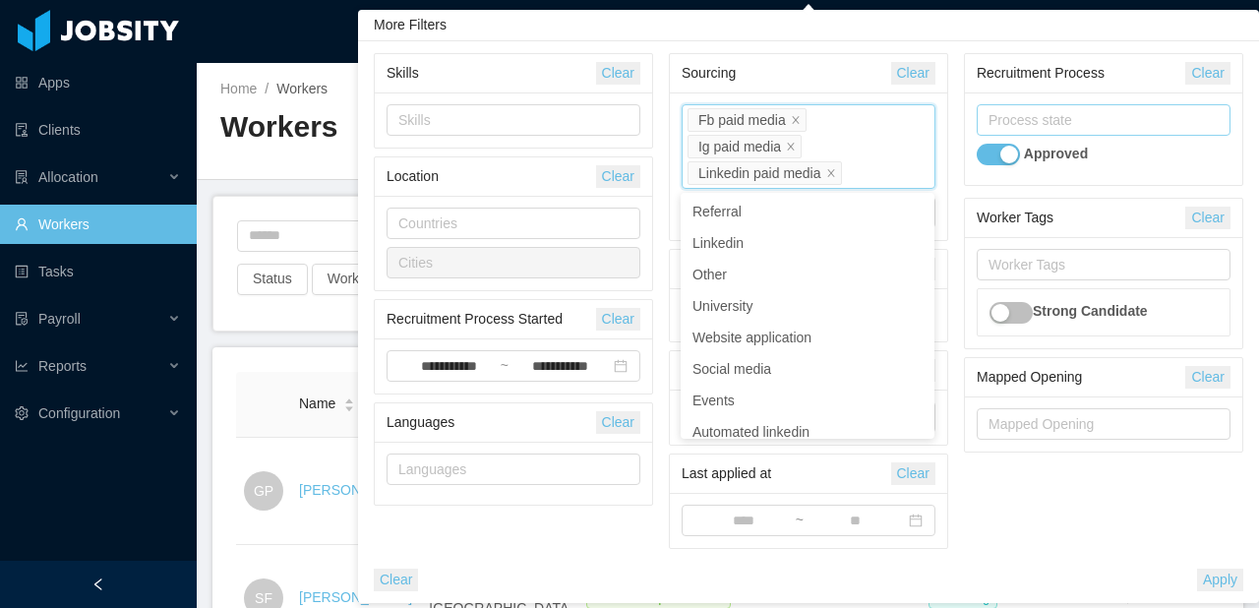
scroll to position [702, 0]
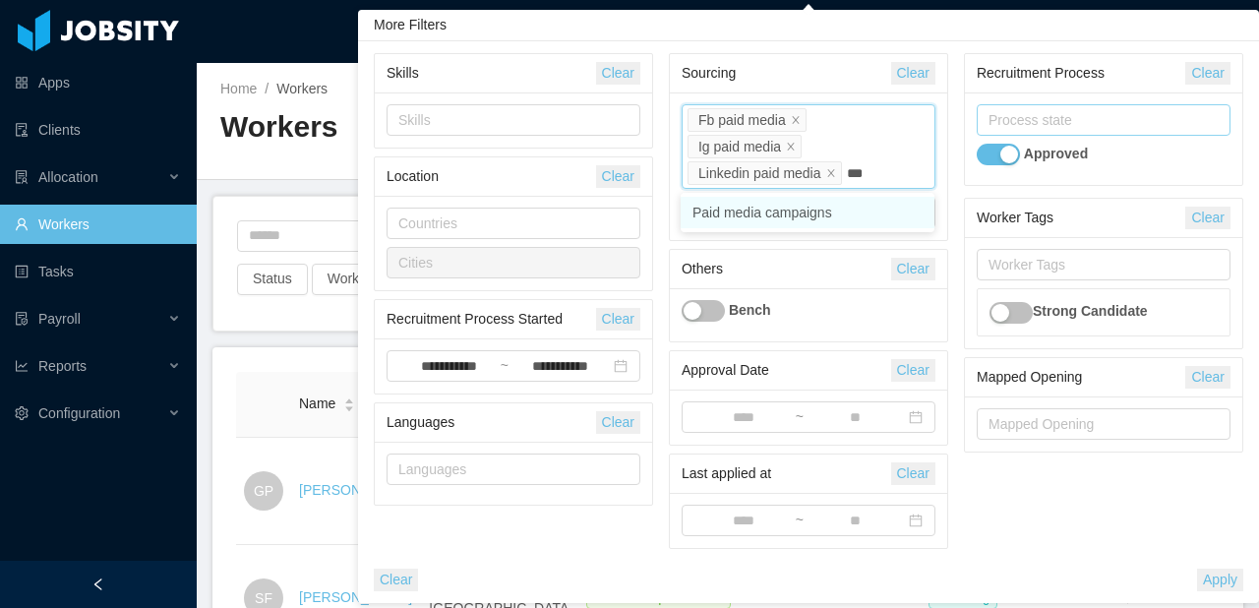
type input "****"
click at [849, 217] on li "Paid media campaigns" at bounding box center [807, 212] width 254 height 31
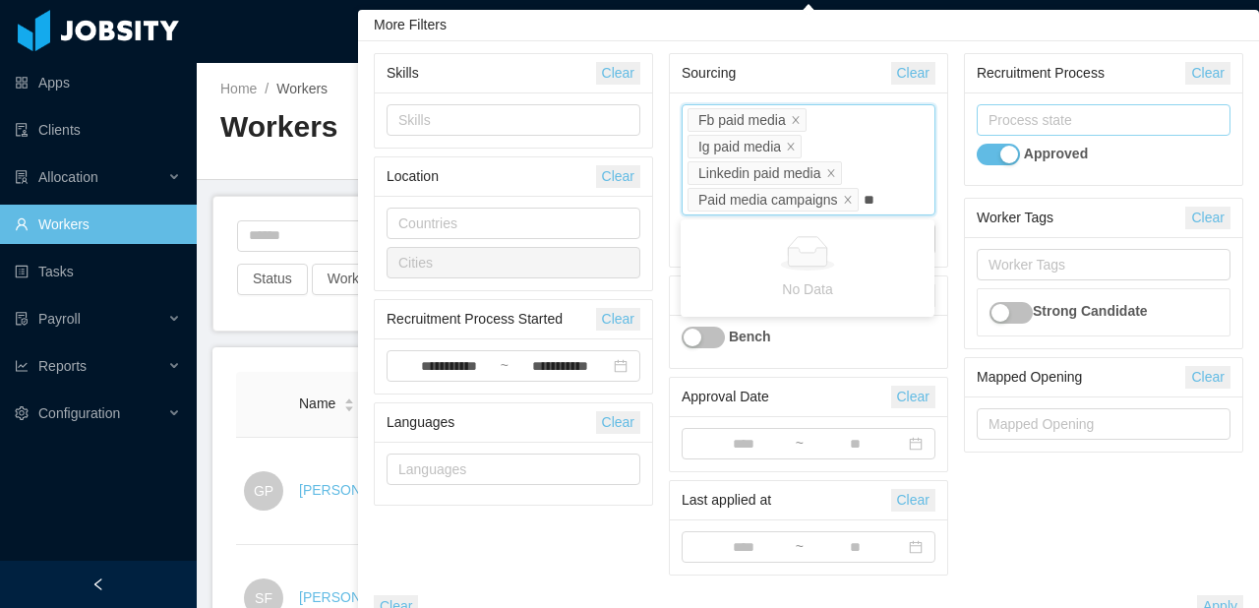
type input "*"
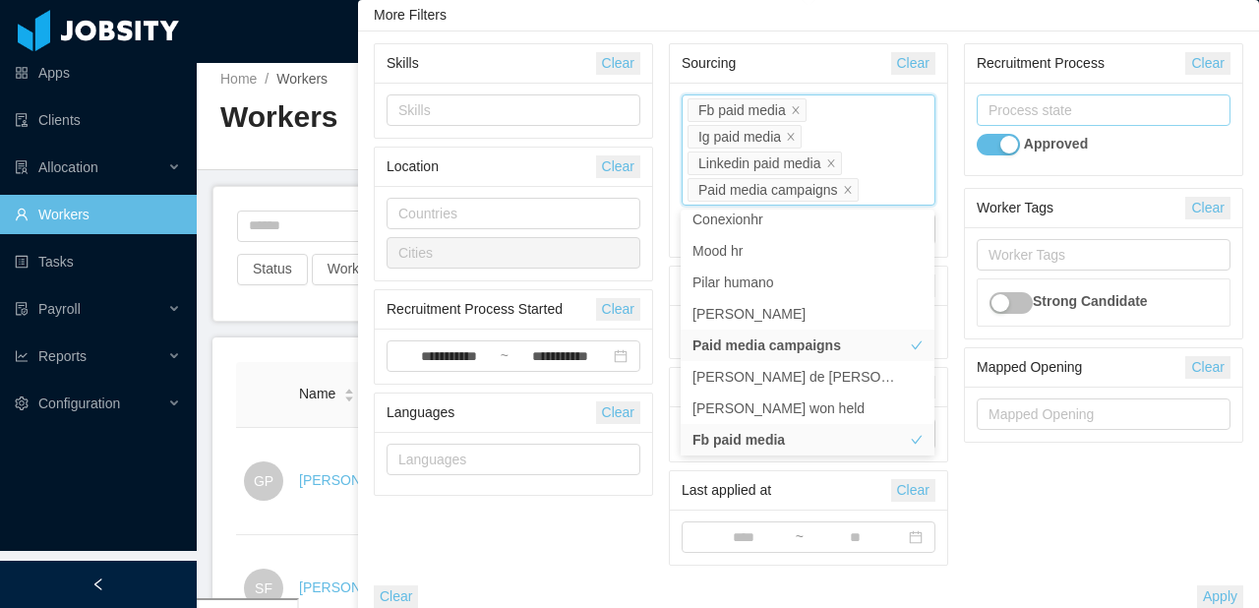
scroll to position [23, 0]
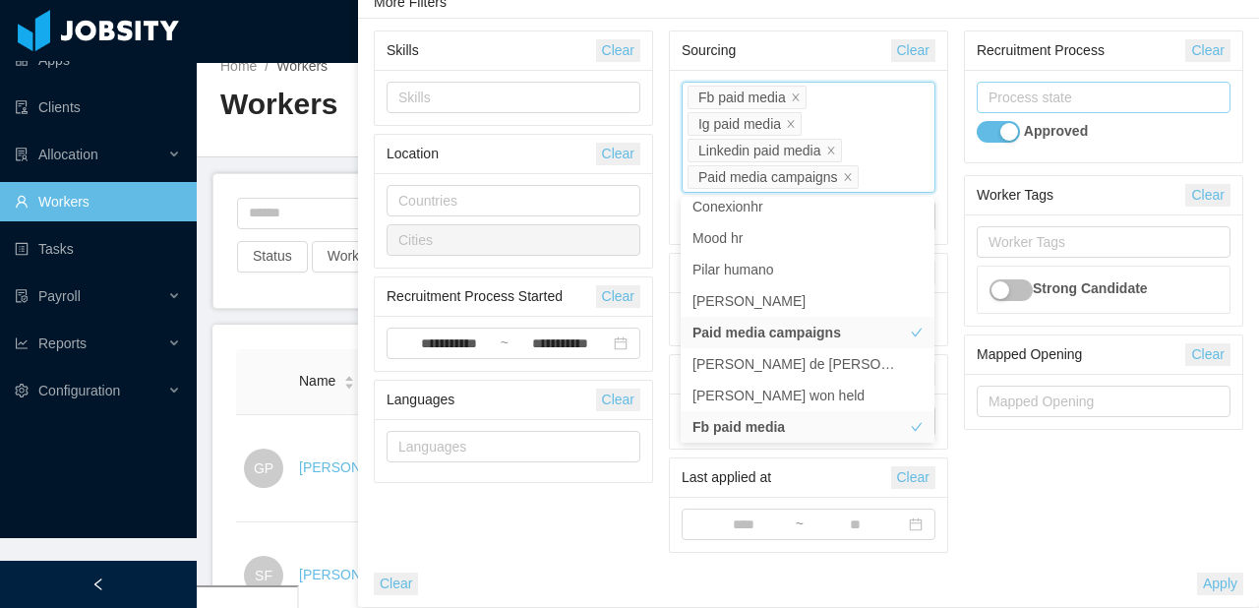
click at [1217, 580] on button "Apply" at bounding box center [1220, 583] width 46 height 23
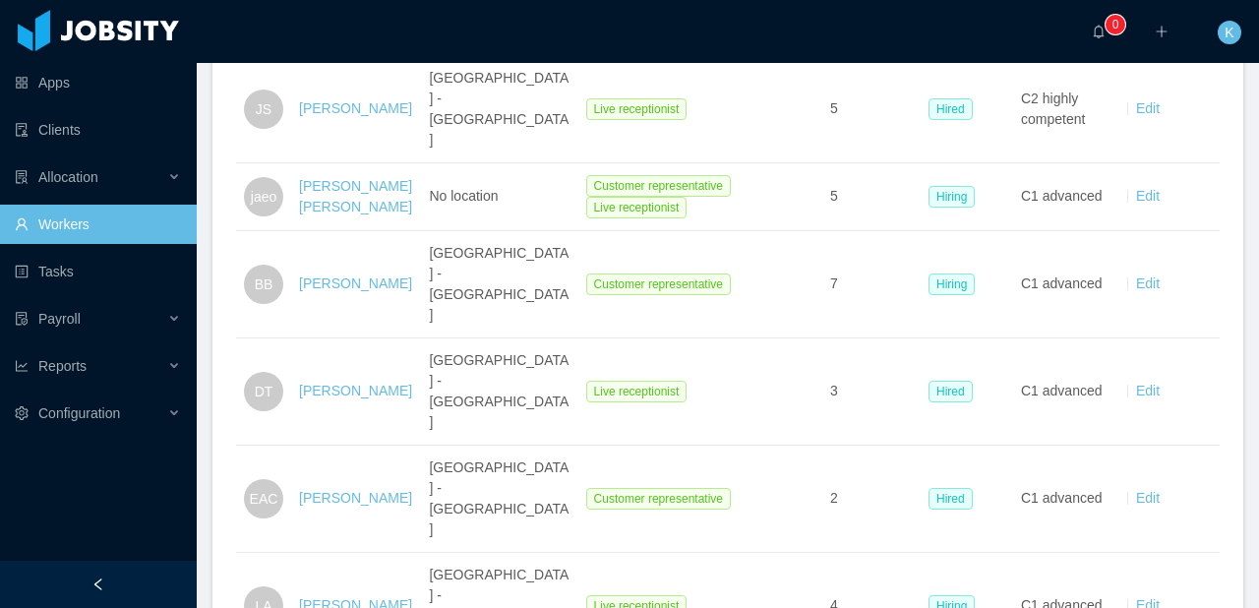
scroll to position [2425, 0]
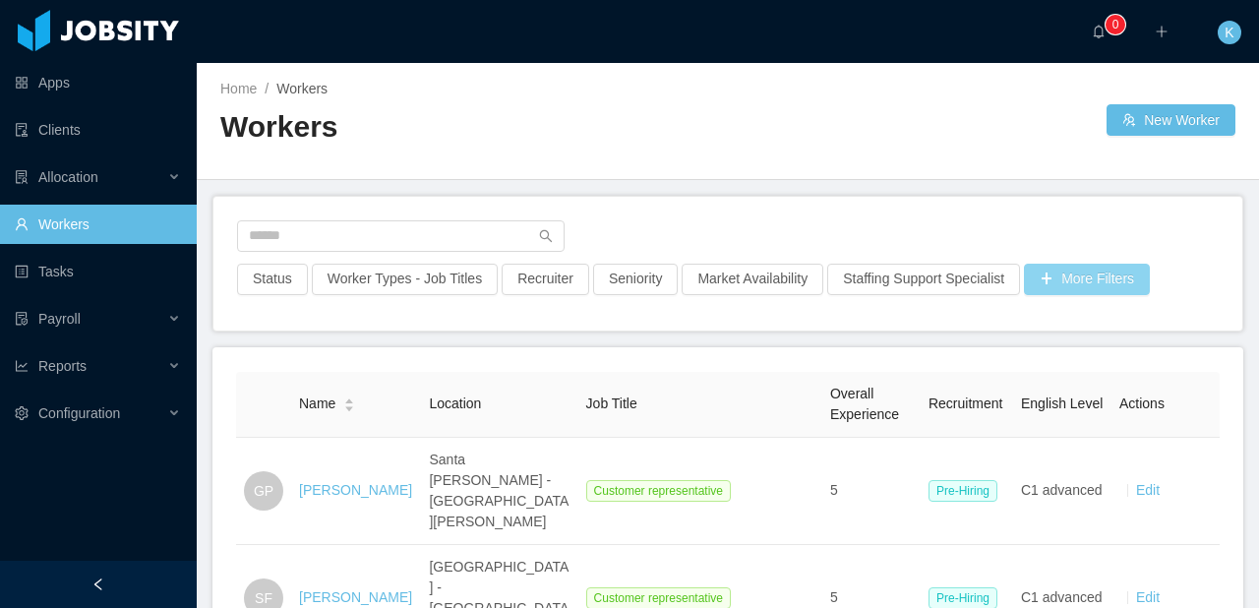
click at [1125, 274] on button "More Filters" at bounding box center [1087, 279] width 126 height 31
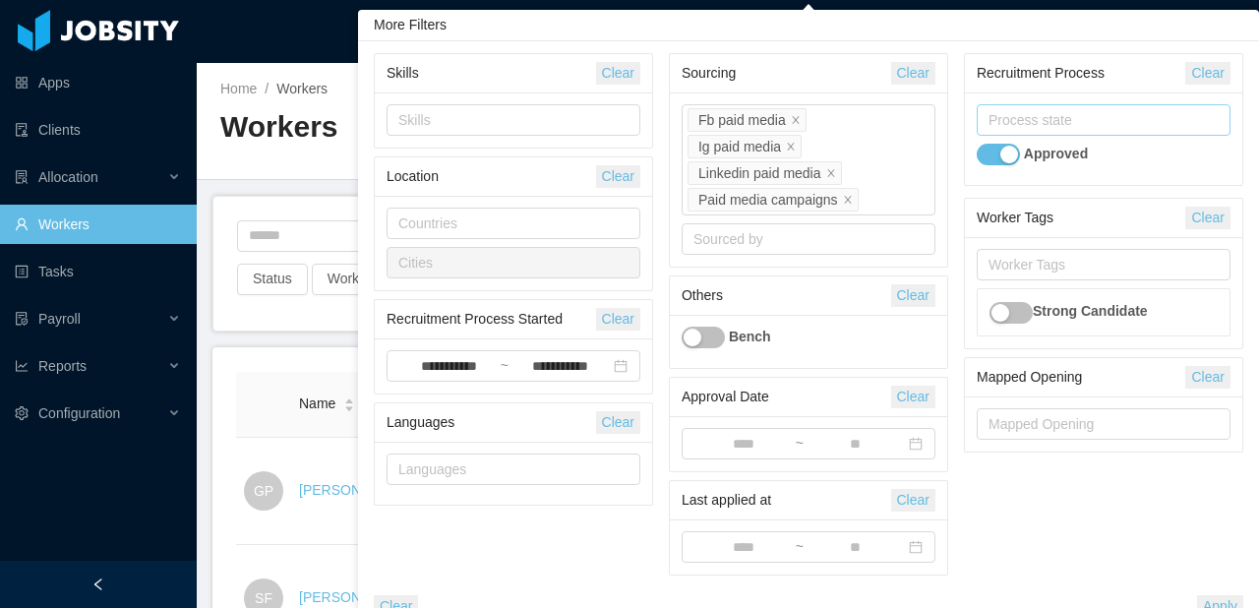
click at [1045, 128] on div "Process state" at bounding box center [1098, 120] width 221 height 20
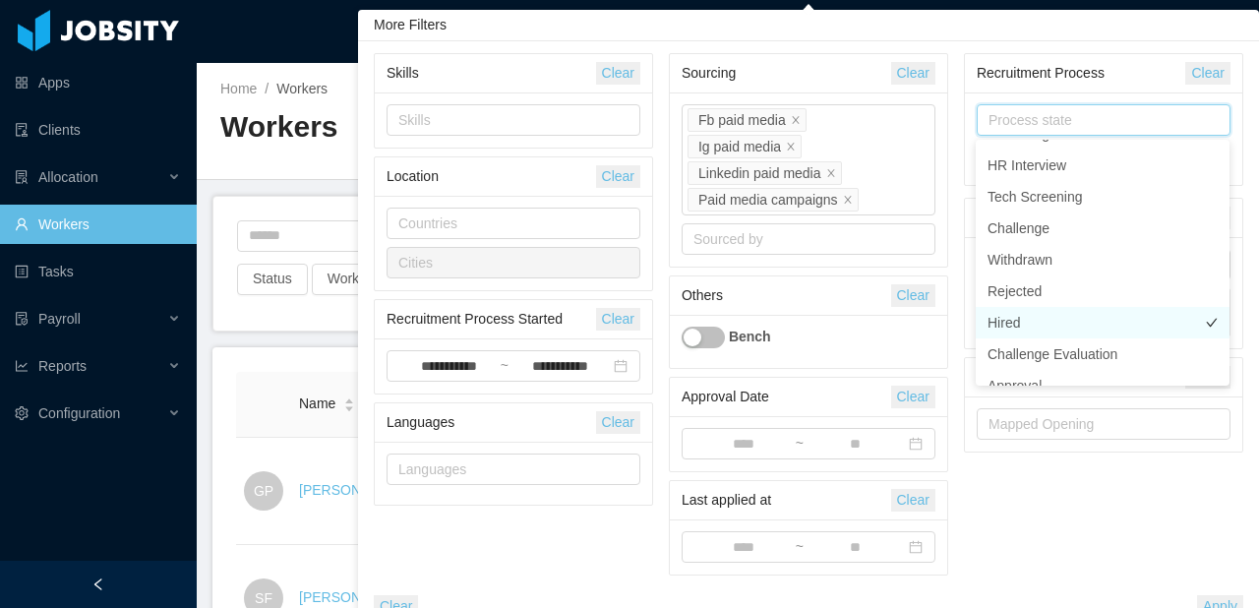
click at [1054, 317] on li "Hired" at bounding box center [1102, 322] width 254 height 31
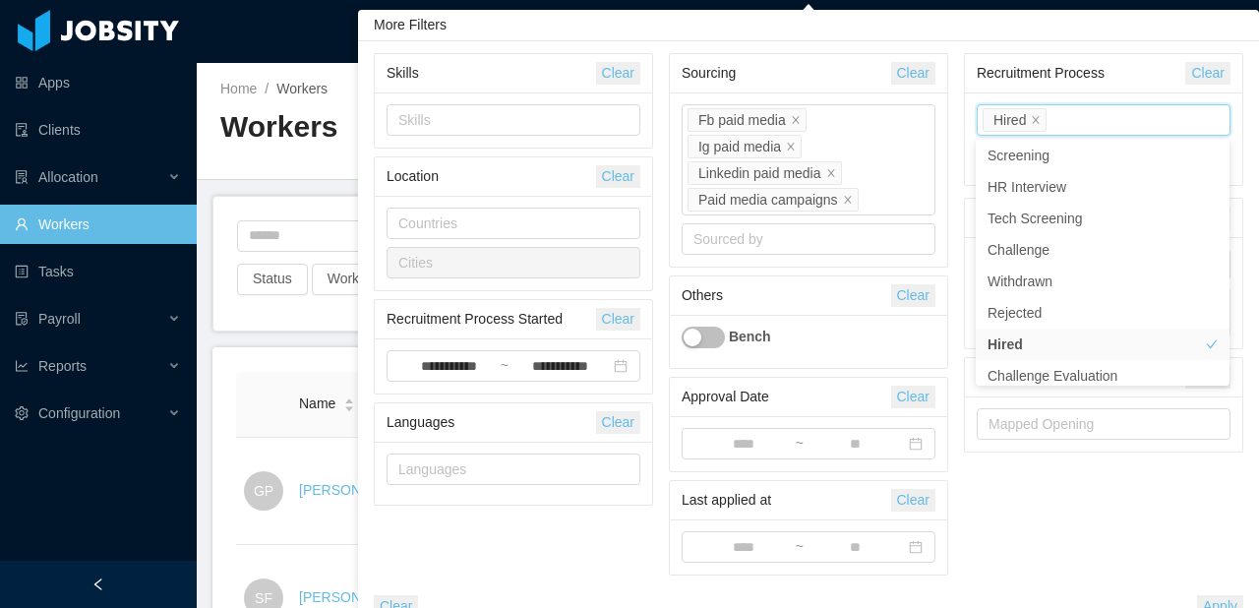
click at [1143, 79] on div "Recruitment Process" at bounding box center [1080, 73] width 209 height 36
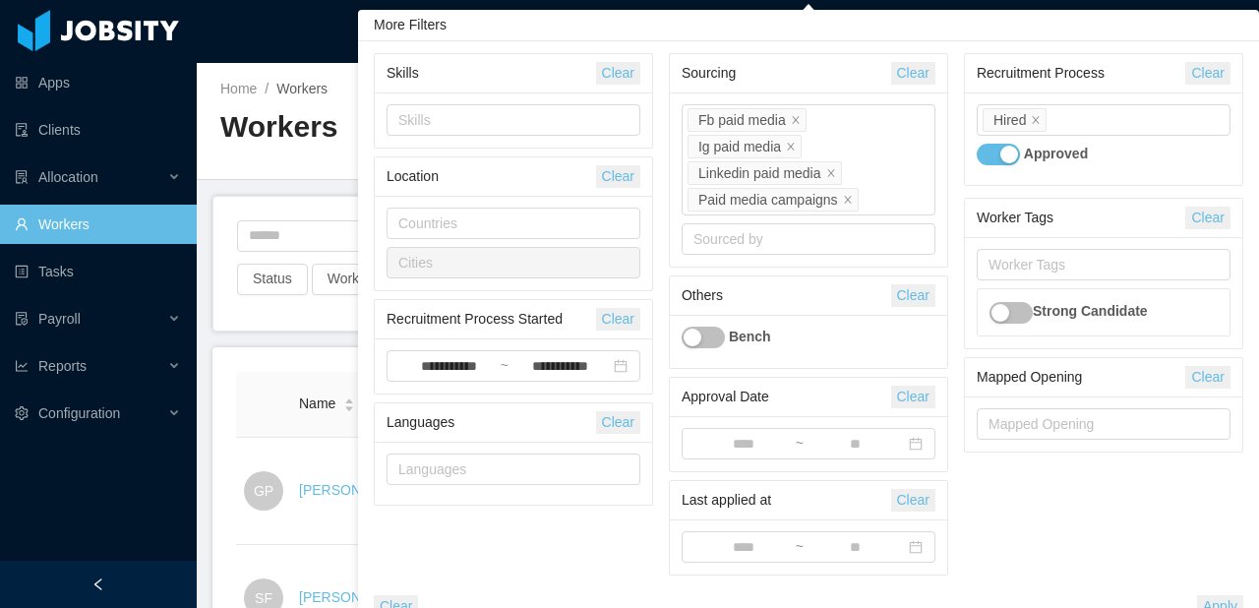
click at [1003, 154] on button "button" at bounding box center [997, 155] width 43 height 22
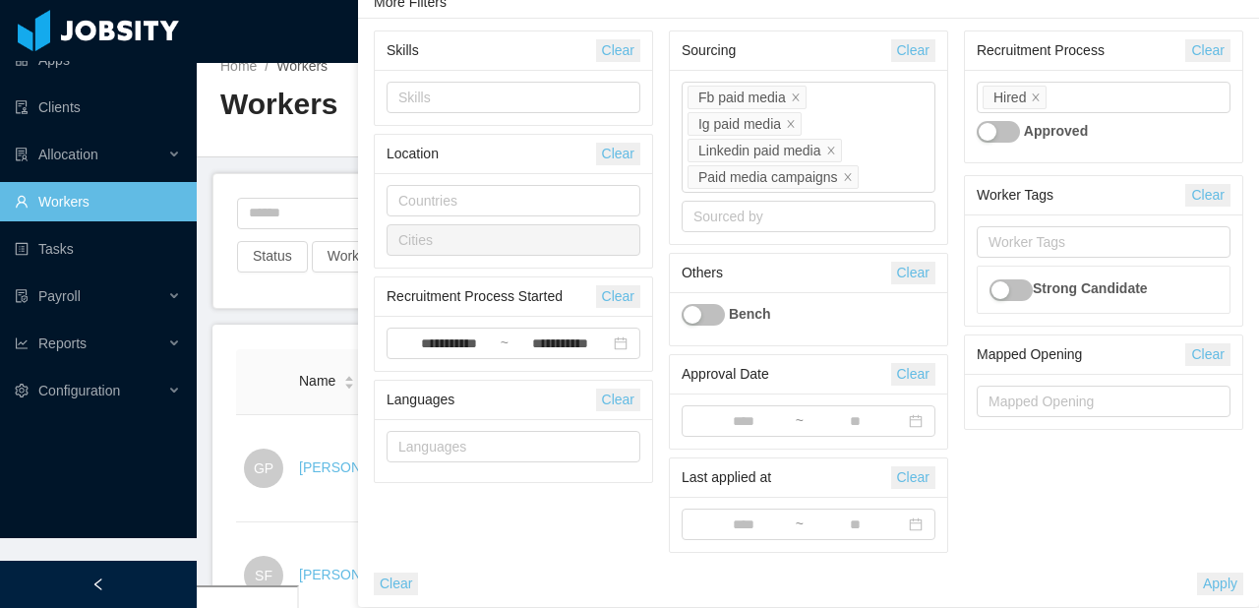
click at [1208, 578] on button "Apply" at bounding box center [1220, 583] width 46 height 23
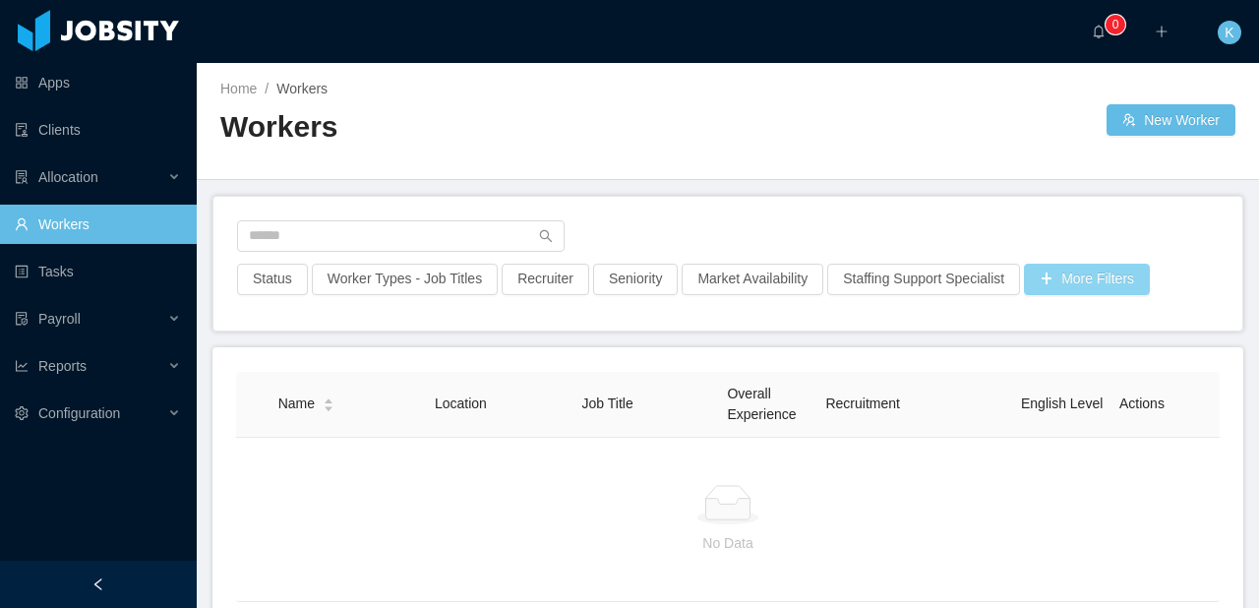
click at [1133, 275] on button "More Filters" at bounding box center [1087, 279] width 126 height 31
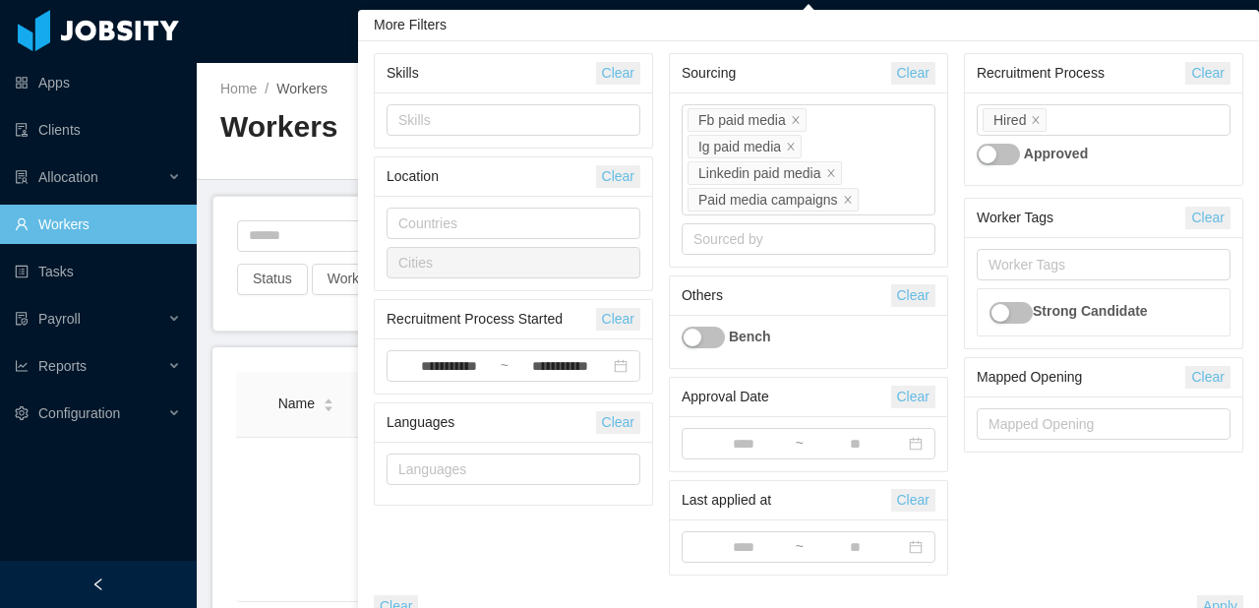
click at [997, 160] on button "button" at bounding box center [997, 155] width 43 height 22
click at [1204, 599] on button "Apply" at bounding box center [1220, 606] width 46 height 23
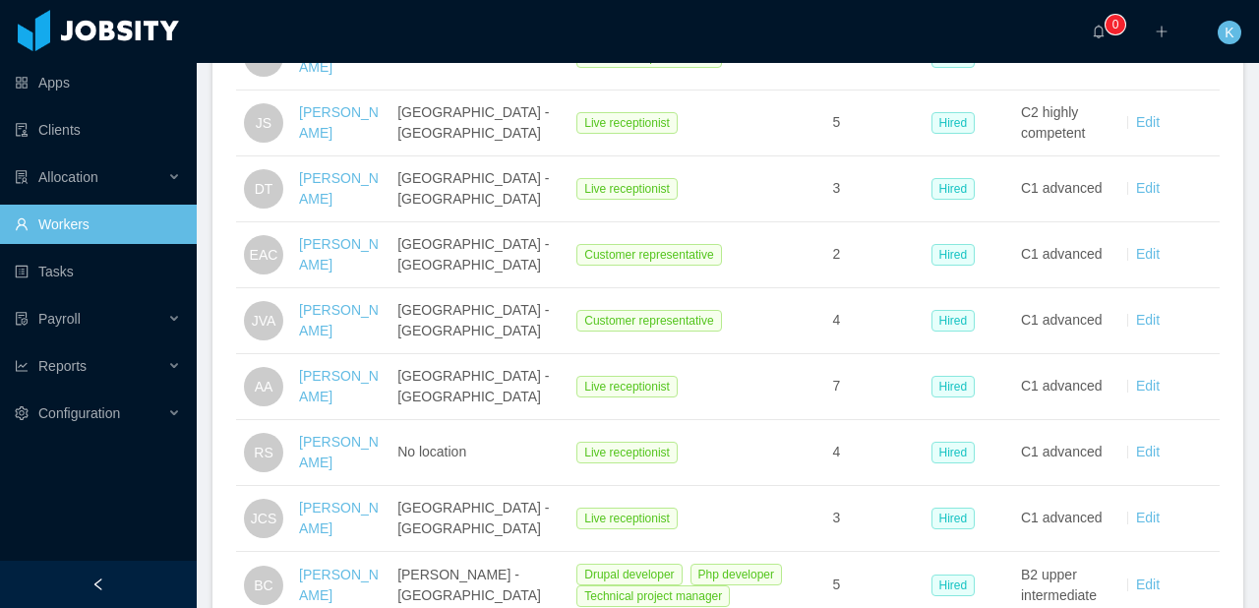
scroll to position [915, 0]
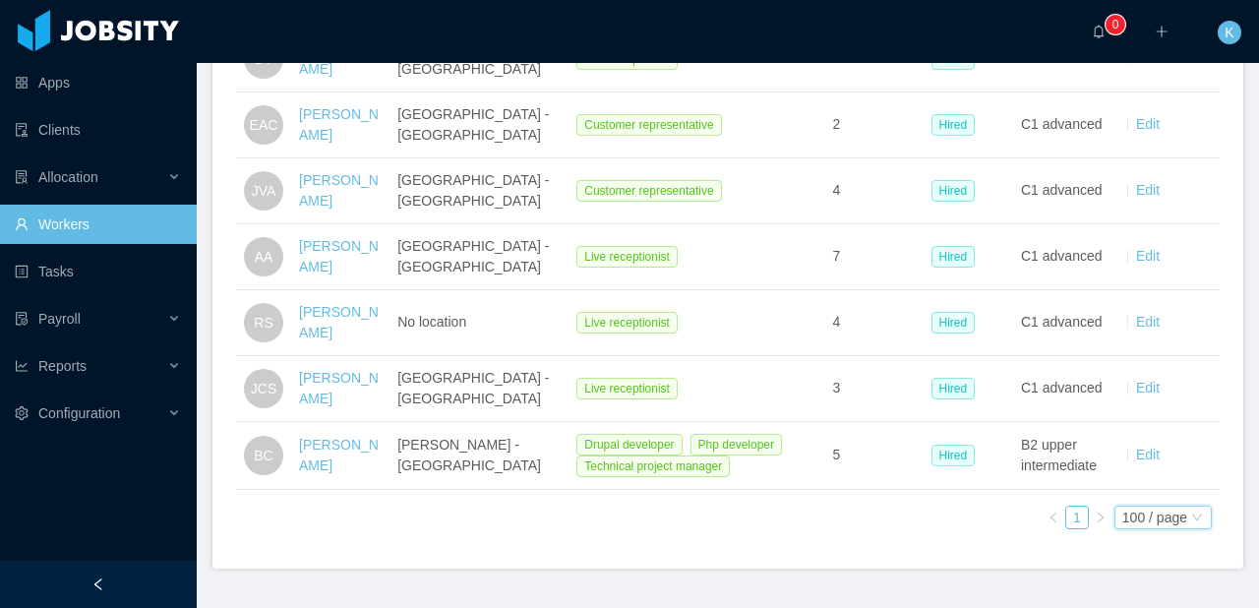
click at [1155, 506] on div "100 / page" at bounding box center [1154, 517] width 65 height 22
click at [1143, 376] on li "100 / page" at bounding box center [1160, 379] width 101 height 31
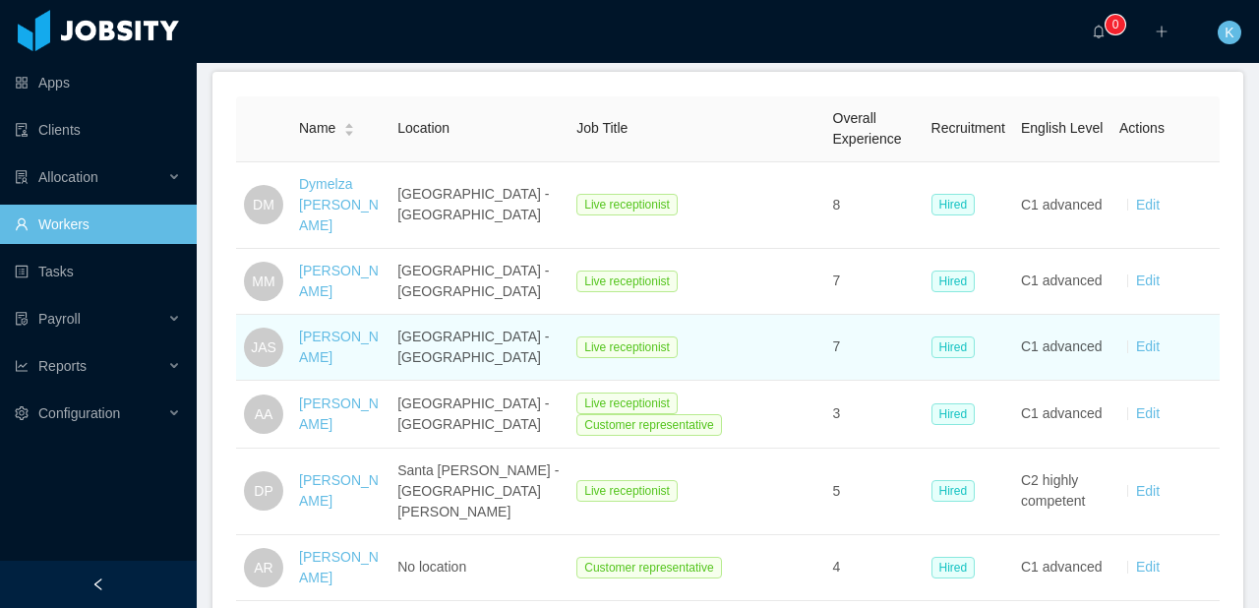
scroll to position [0, 0]
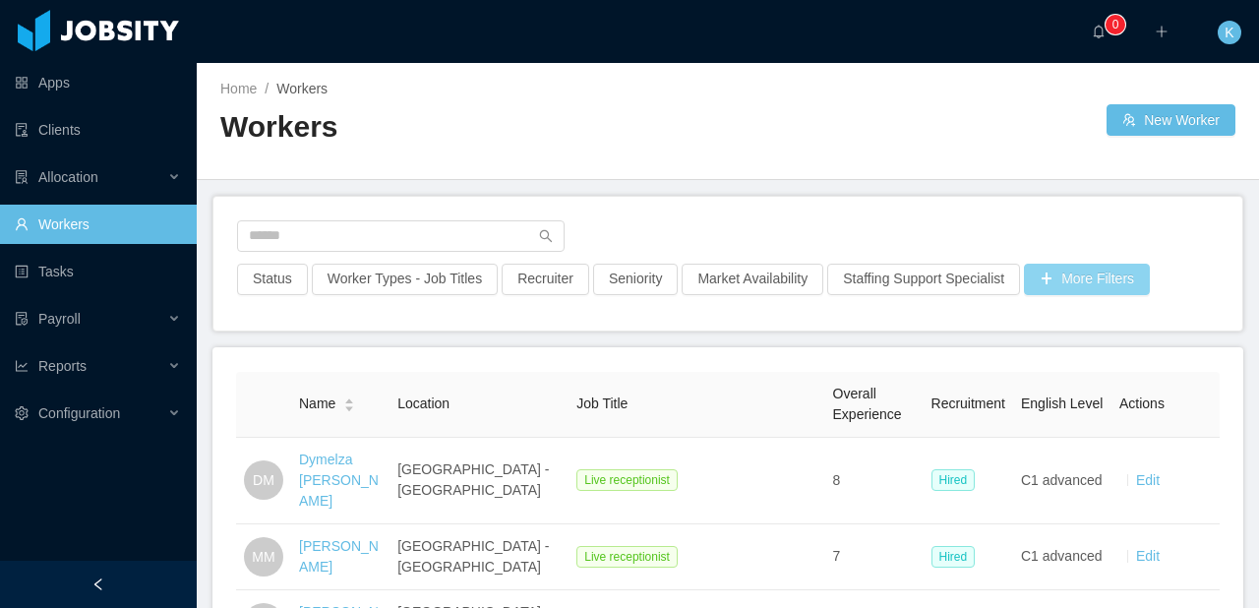
click at [1146, 269] on button "More Filters" at bounding box center [1087, 279] width 126 height 31
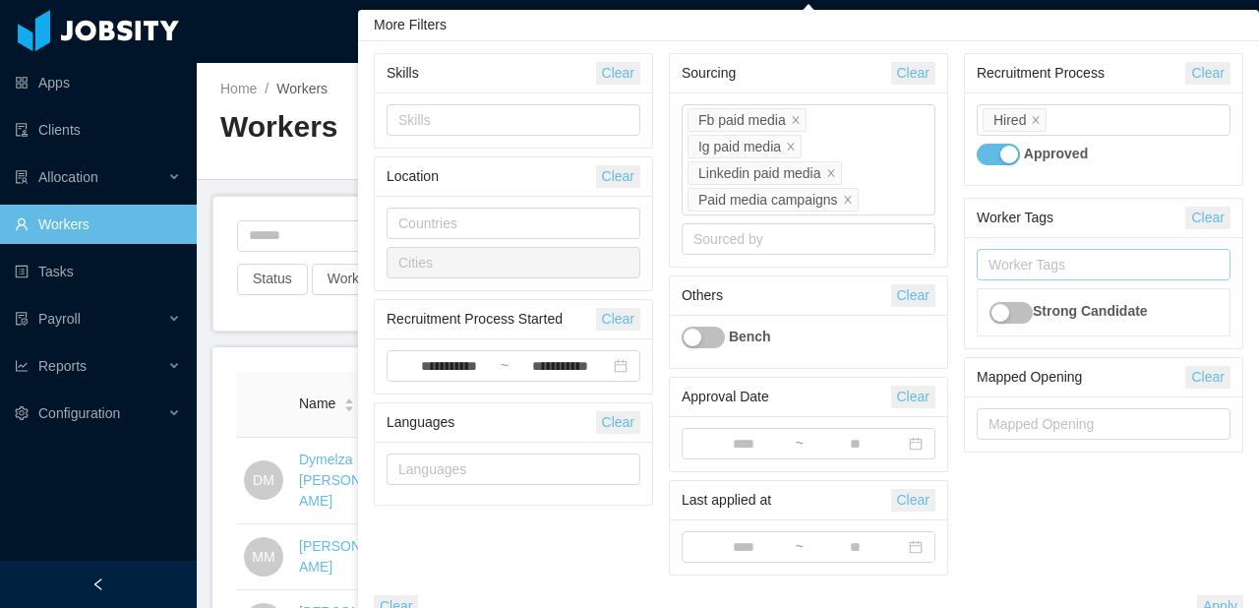
click at [1135, 269] on div "Worker Tags" at bounding box center [1098, 265] width 221 height 20
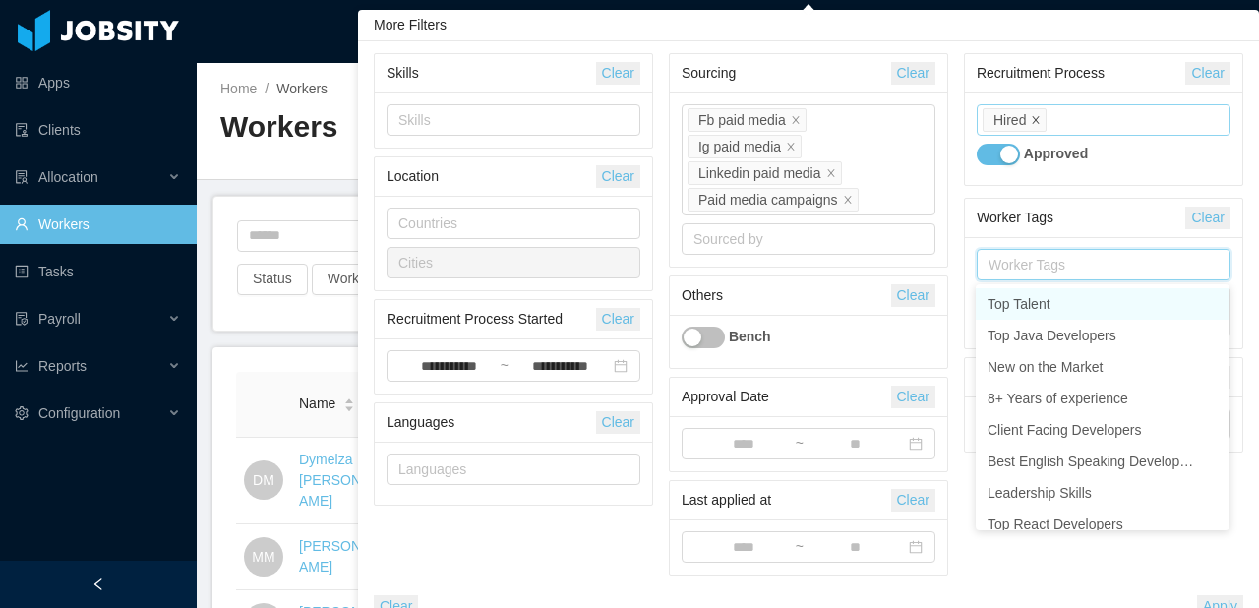
click at [1035, 120] on icon "icon: close" at bounding box center [1036, 120] width 10 height 10
click at [470, 369] on input "**********" at bounding box center [448, 367] width 101 height 22
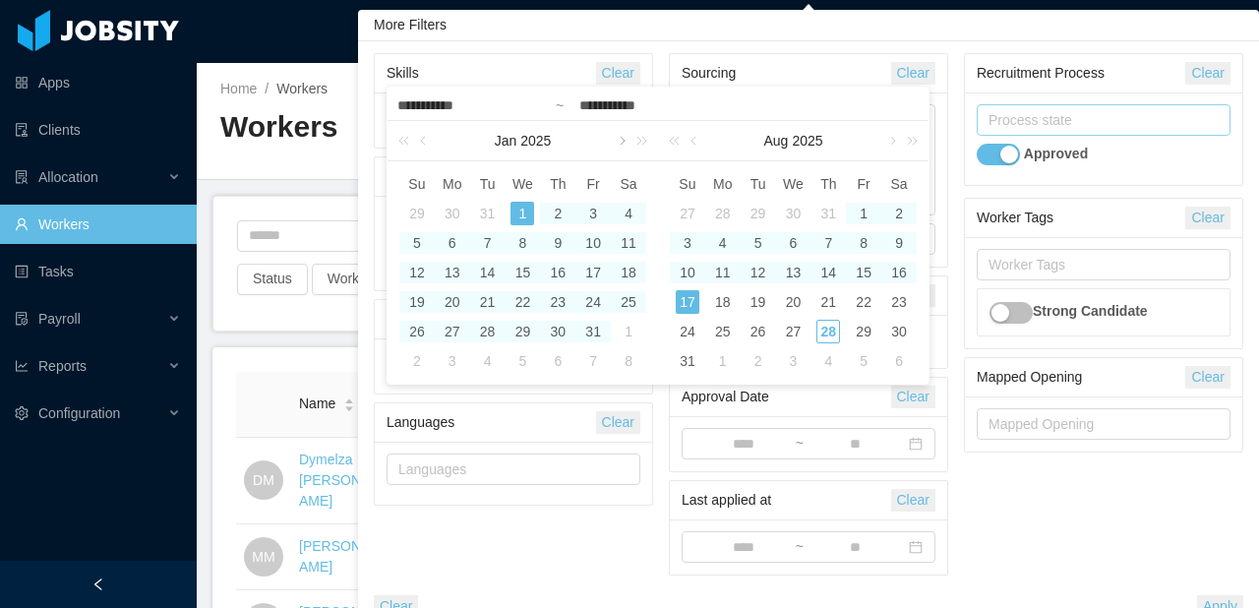
click at [620, 141] on link at bounding box center [621, 140] width 18 height 39
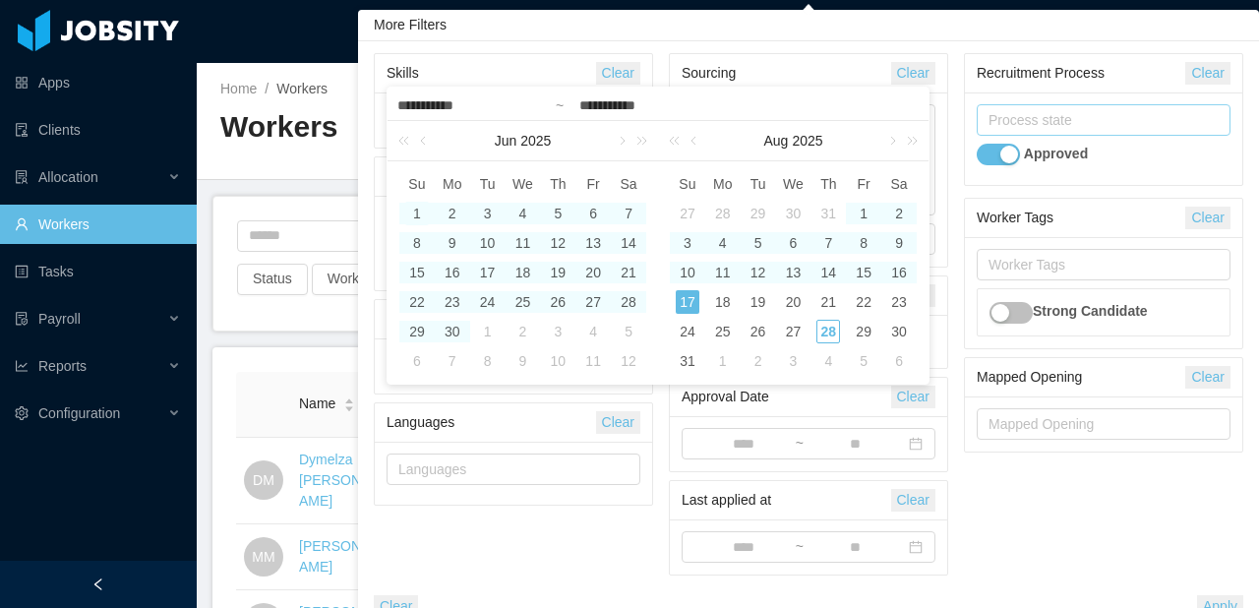
click at [416, 212] on div "1" at bounding box center [417, 214] width 24 height 24
click at [691, 144] on link at bounding box center [695, 140] width 18 height 39
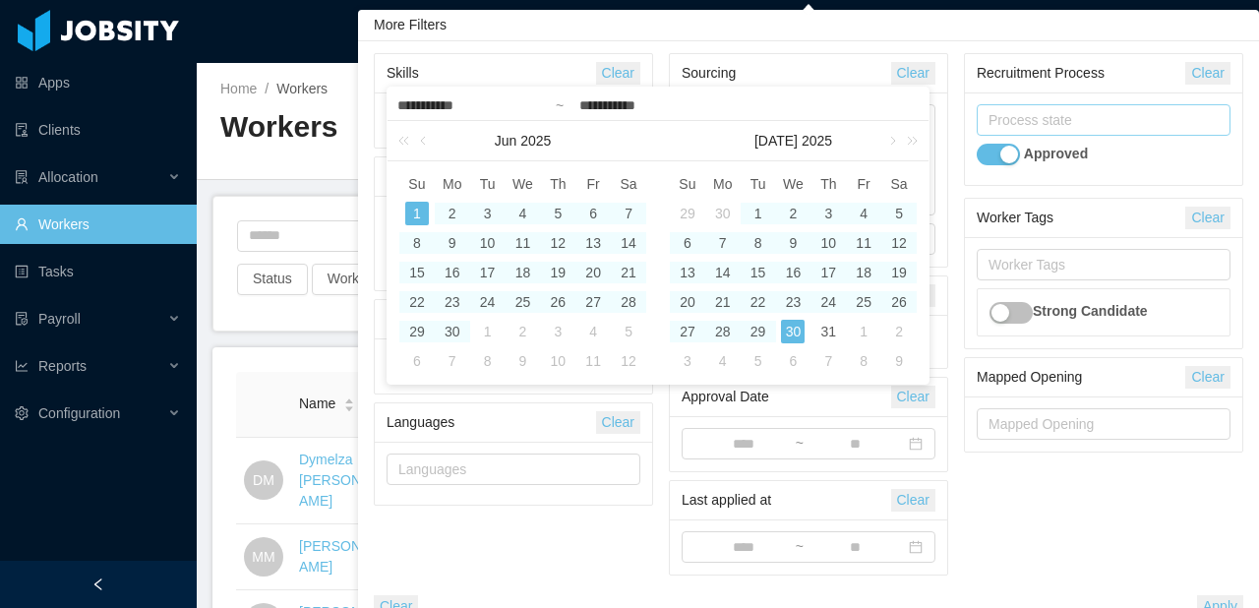
click at [691, 144] on div "[DATE]" at bounding box center [793, 140] width 270 height 39
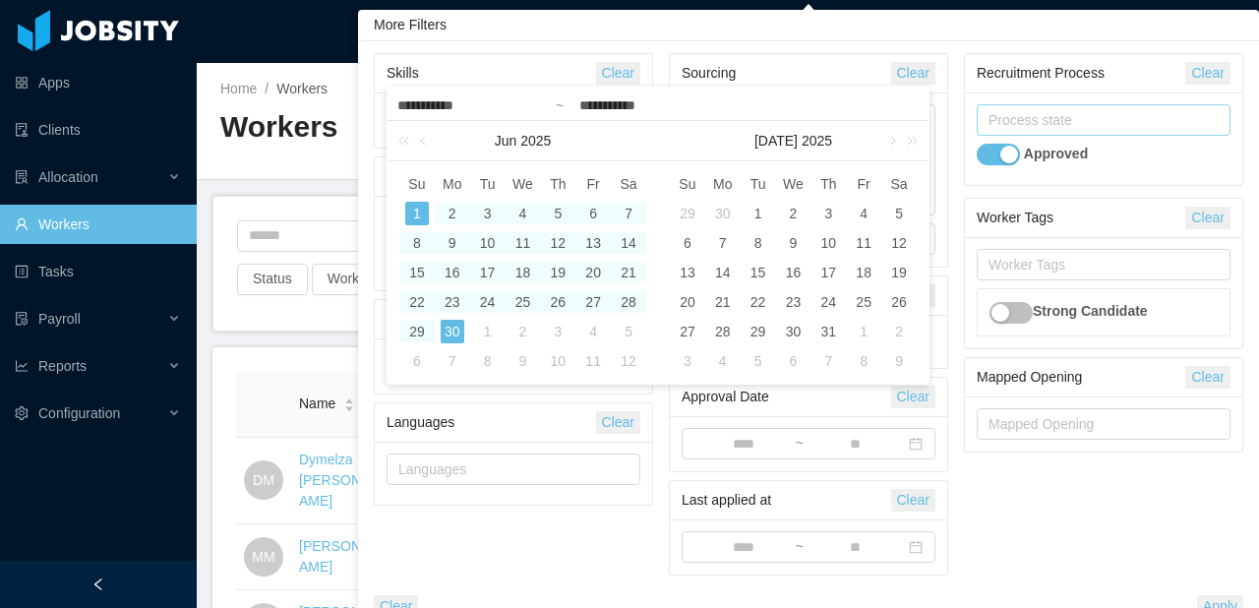
click at [723, 208] on div "30" at bounding box center [723, 214] width 24 height 24
type input "**********"
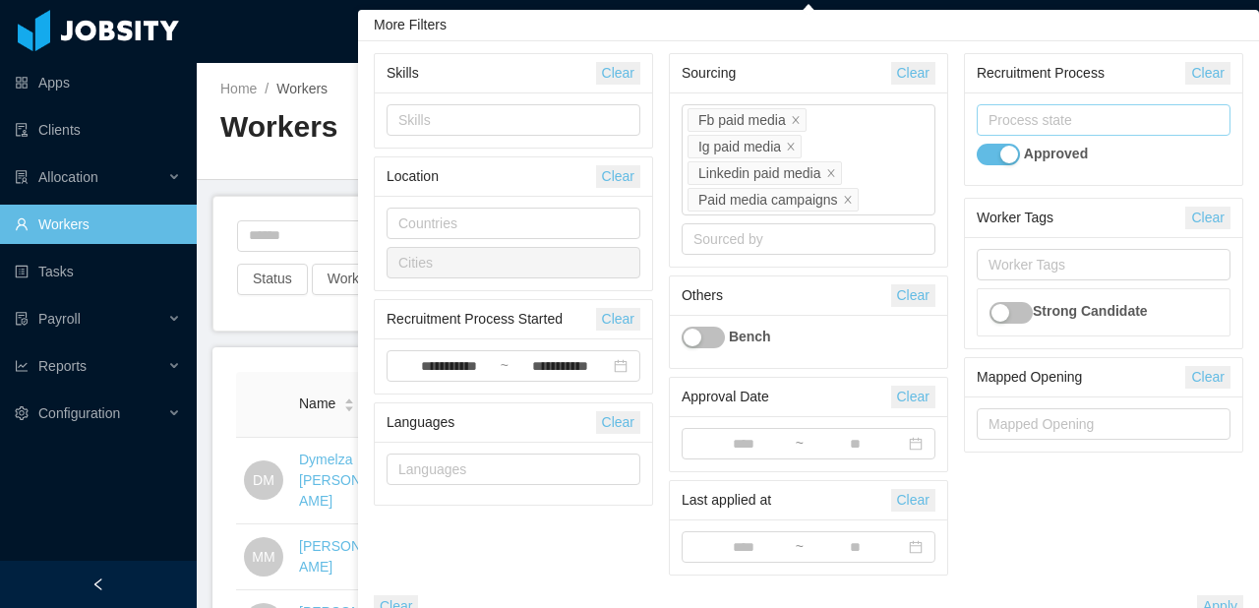
click at [1226, 600] on button "Apply" at bounding box center [1220, 606] width 46 height 23
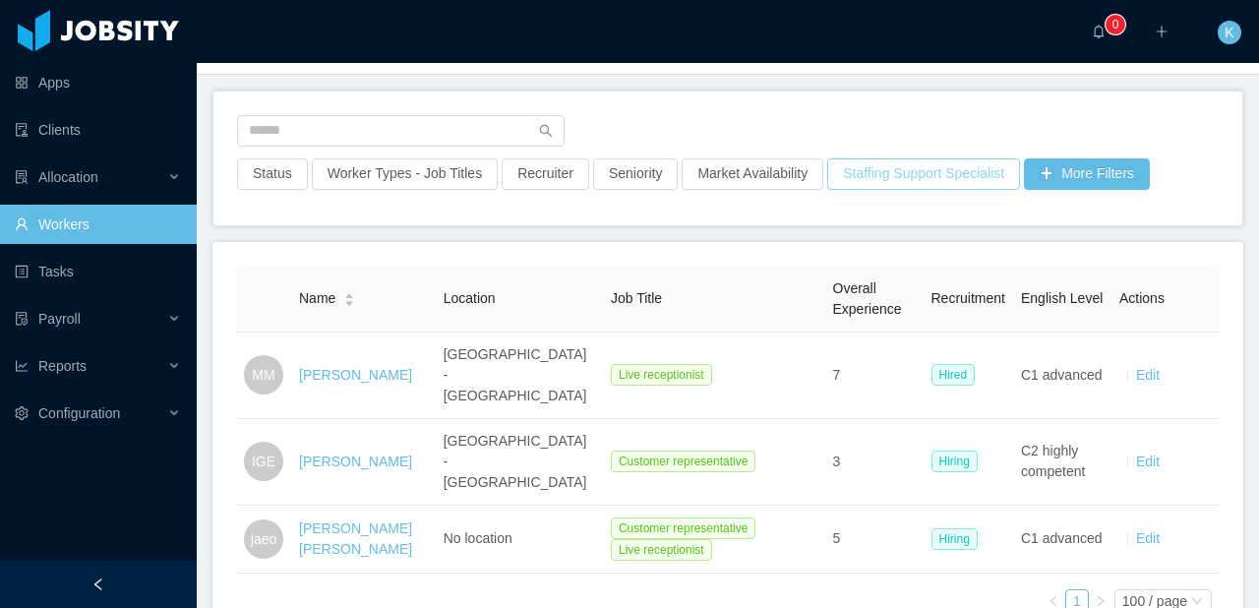
scroll to position [93, 0]
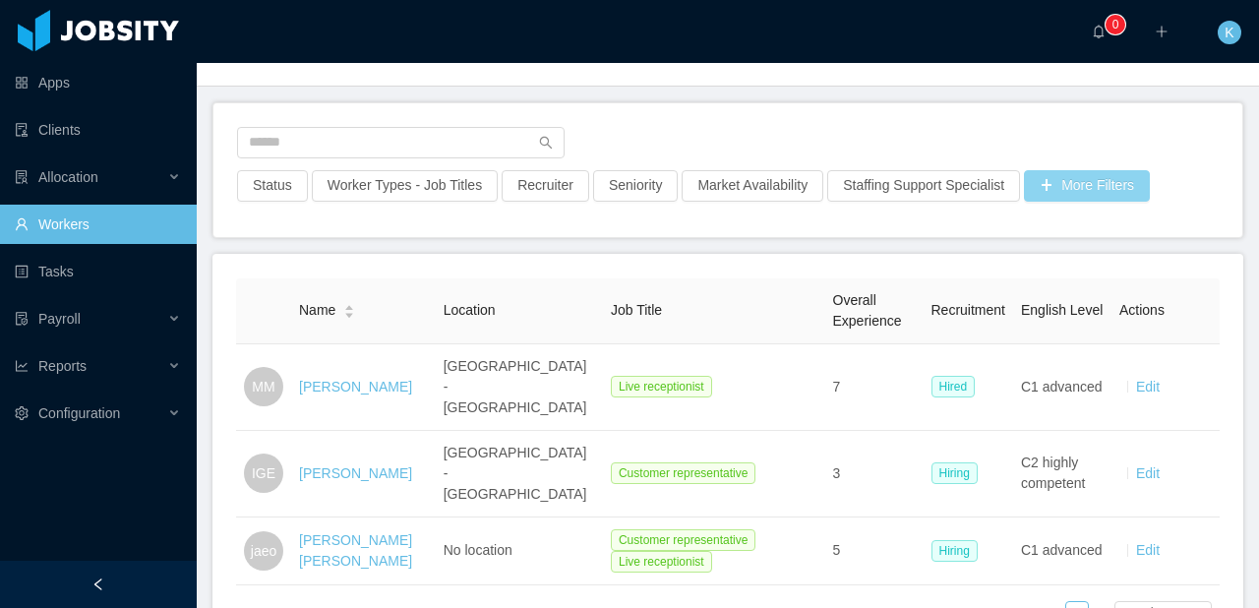
click at [1113, 189] on button "More Filters" at bounding box center [1087, 185] width 126 height 31
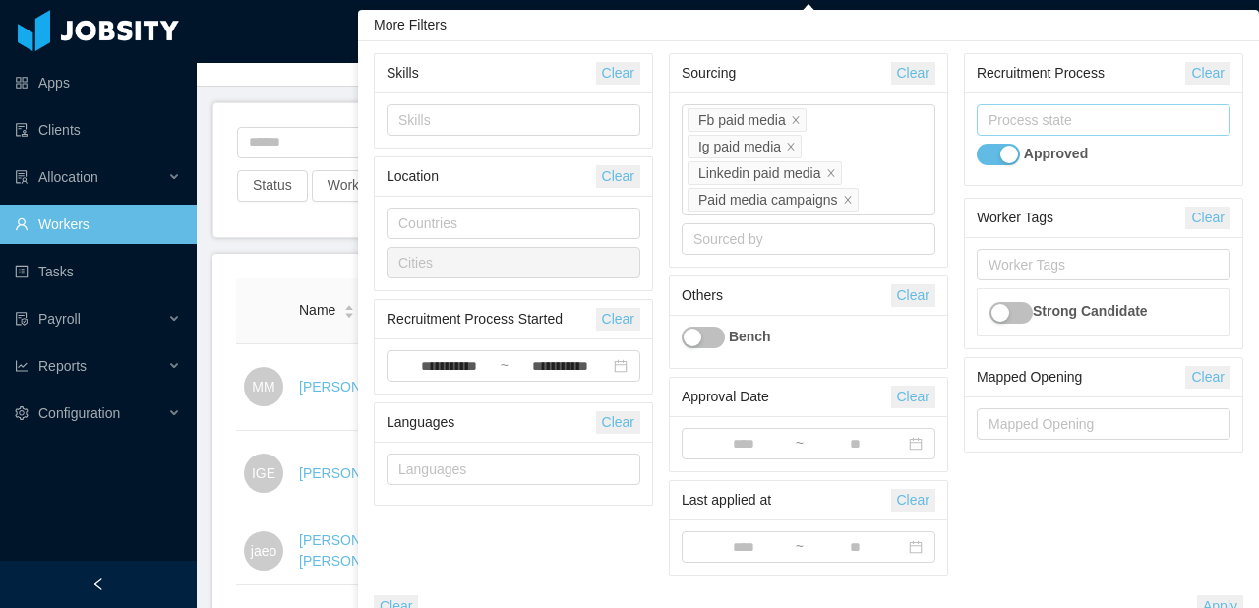
click at [920, 80] on button "Clear" at bounding box center [913, 73] width 44 height 23
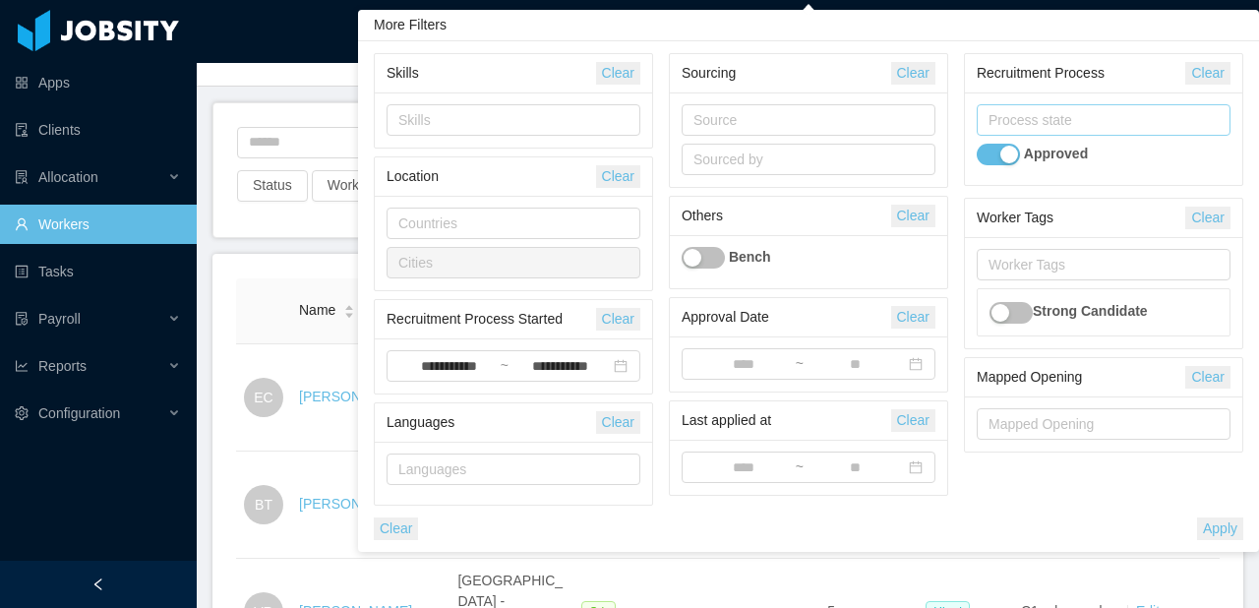
click at [1230, 530] on button "Apply" at bounding box center [1220, 528] width 46 height 23
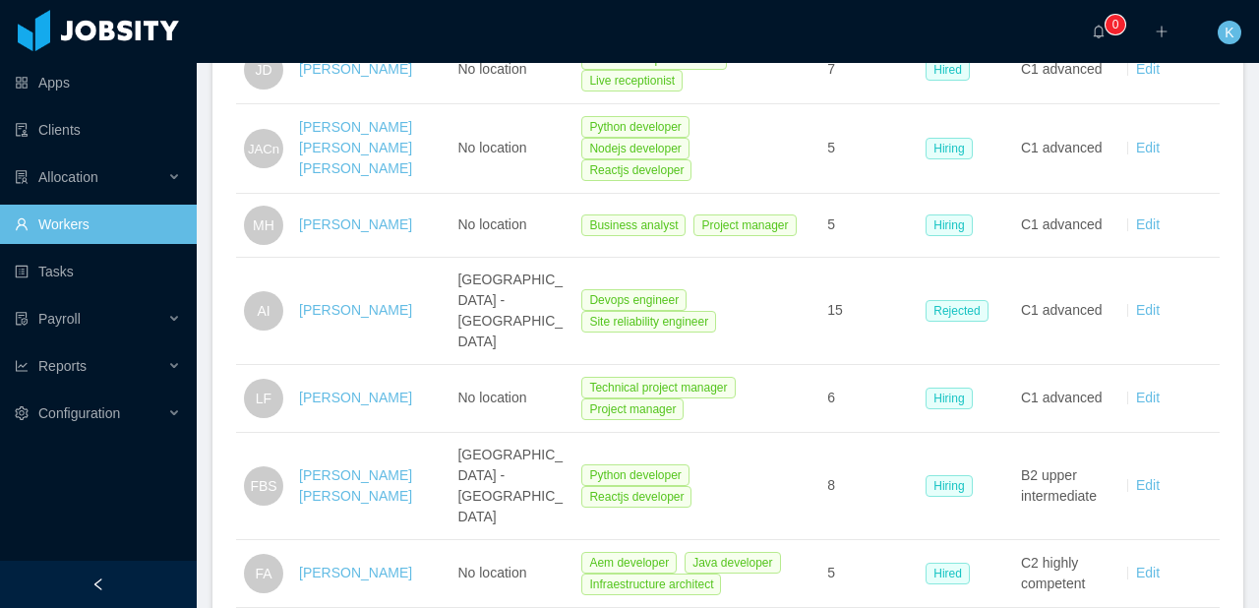
scroll to position [6545, 0]
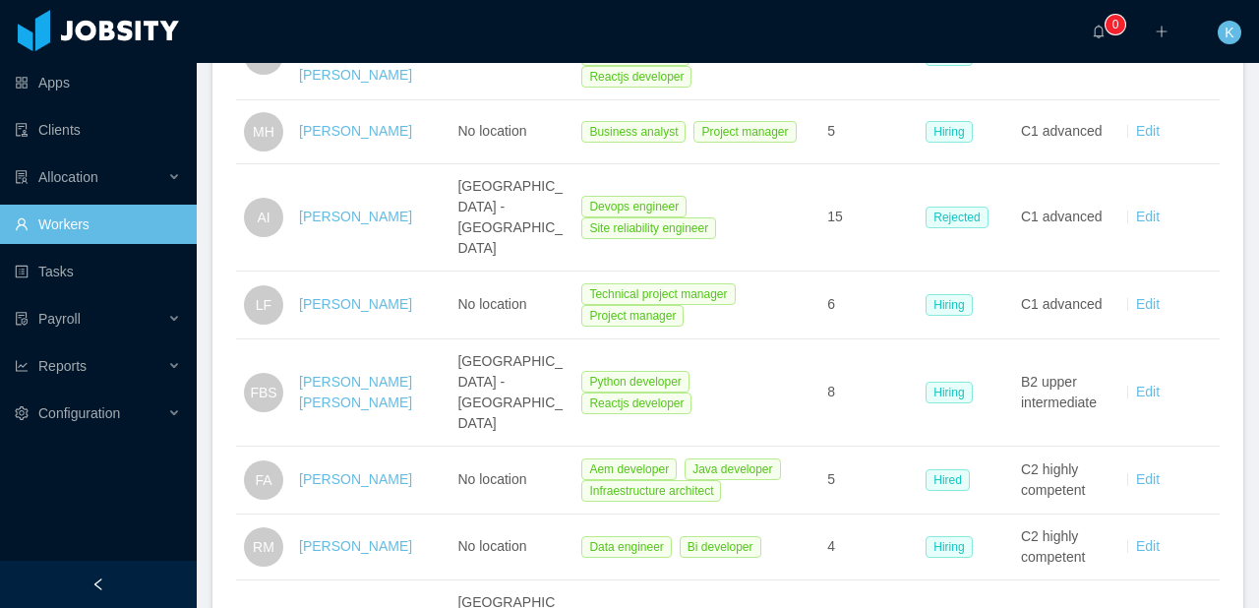
click at [1158, 416] on li "200 / page" at bounding box center [1160, 410] width 101 height 31
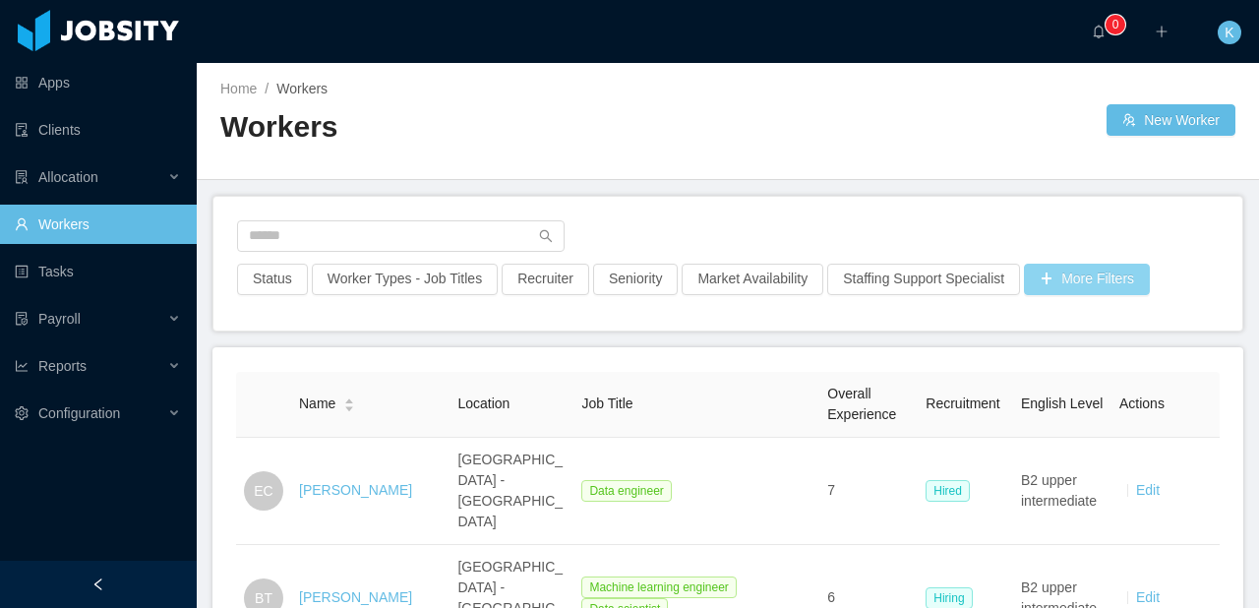
click at [1104, 283] on button "More Filters" at bounding box center [1087, 279] width 126 height 31
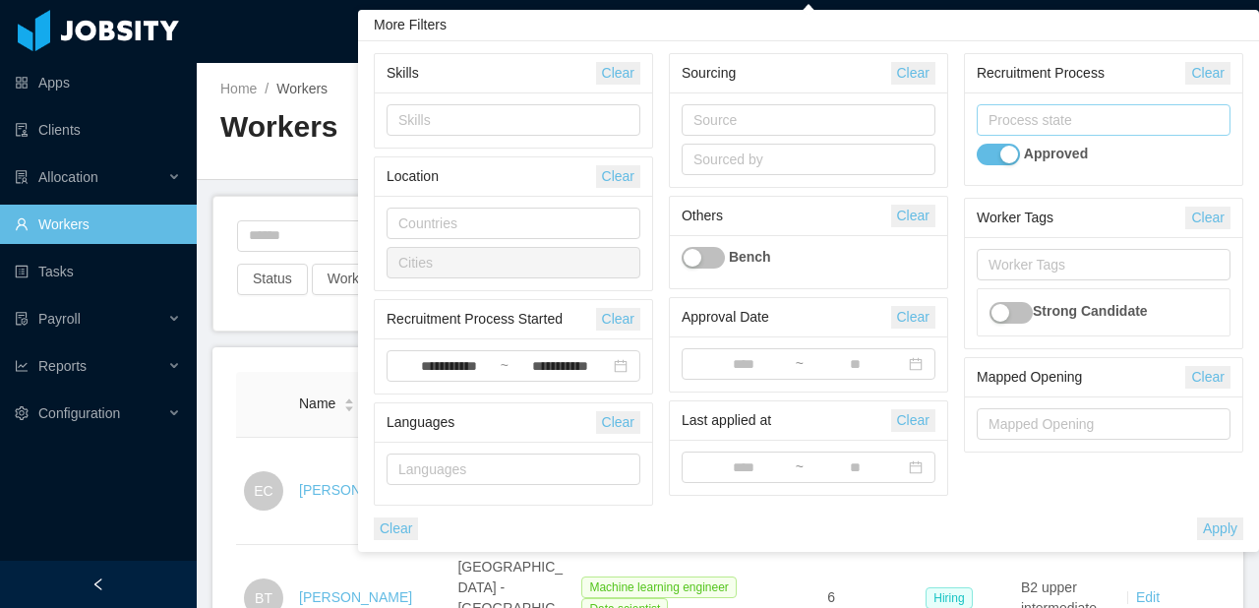
click at [1007, 156] on button "button" at bounding box center [997, 155] width 43 height 22
click at [1216, 523] on button "Apply" at bounding box center [1220, 528] width 46 height 23
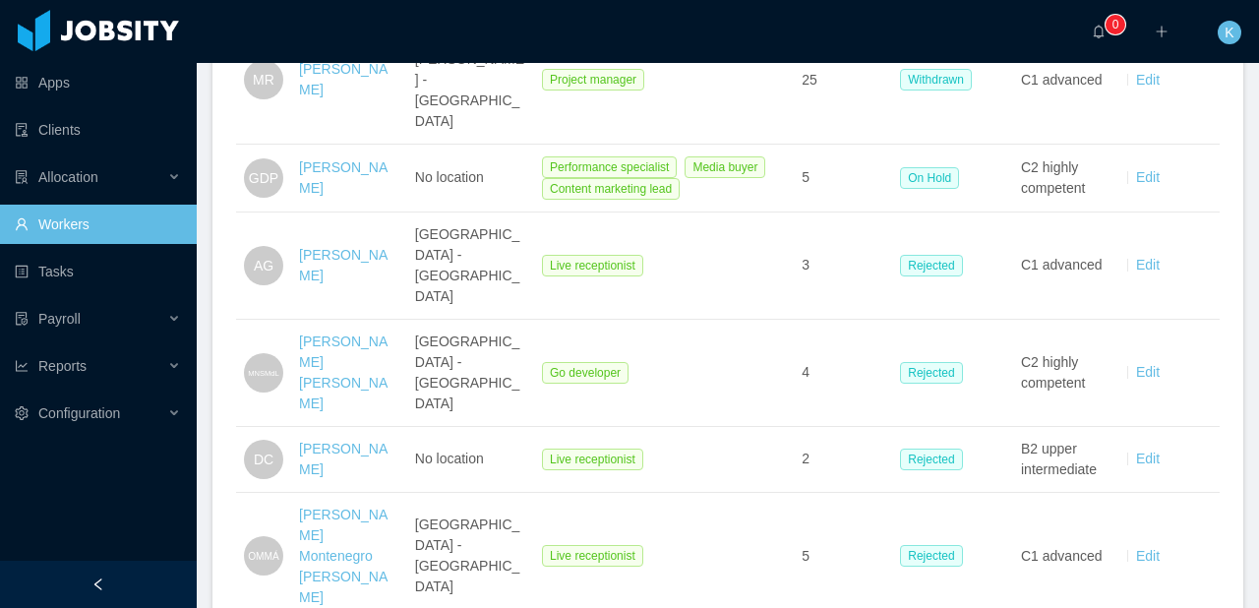
scroll to position [13735, 0]
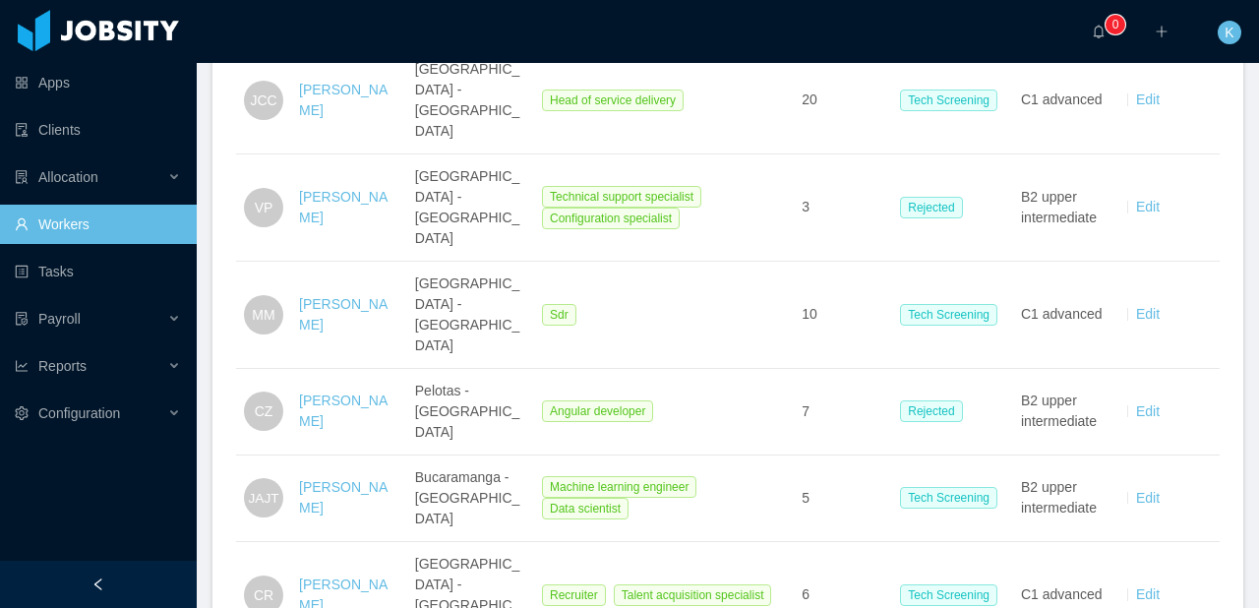
scroll to position [0, 0]
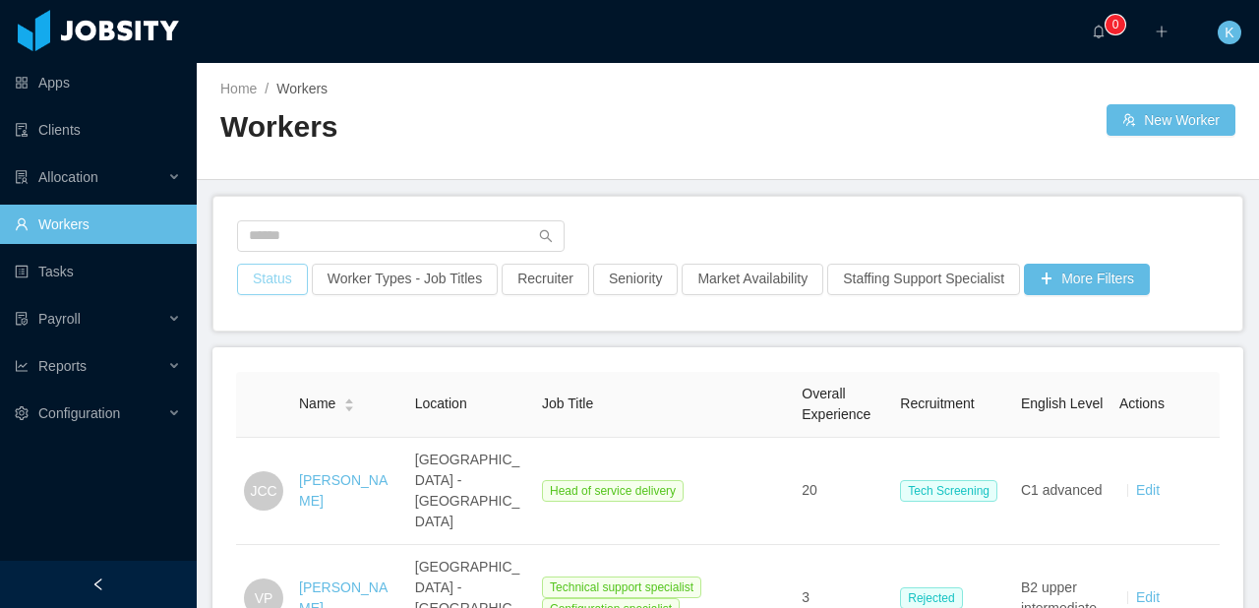
click at [282, 281] on button "Status" at bounding box center [272, 279] width 71 height 31
click at [1188, 114] on button "New Worker" at bounding box center [1170, 119] width 129 height 31
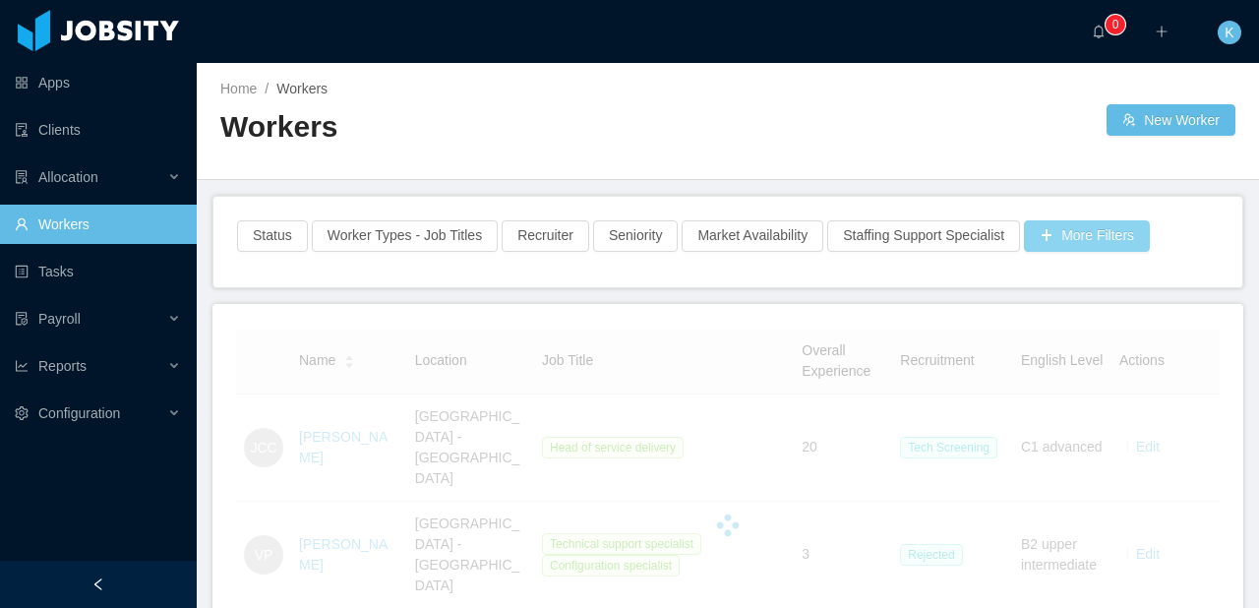
click at [1135, 236] on button "More Filters" at bounding box center [1087, 235] width 126 height 31
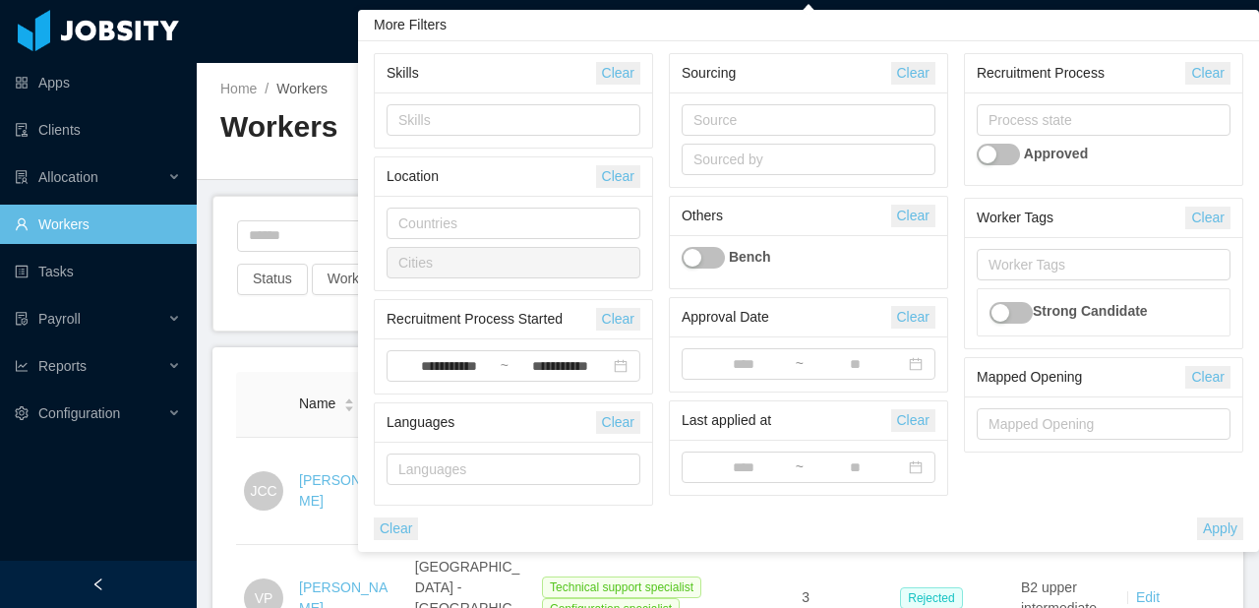
click at [989, 159] on button "button" at bounding box center [997, 155] width 43 height 22
click at [1221, 535] on button "Apply" at bounding box center [1220, 528] width 46 height 23
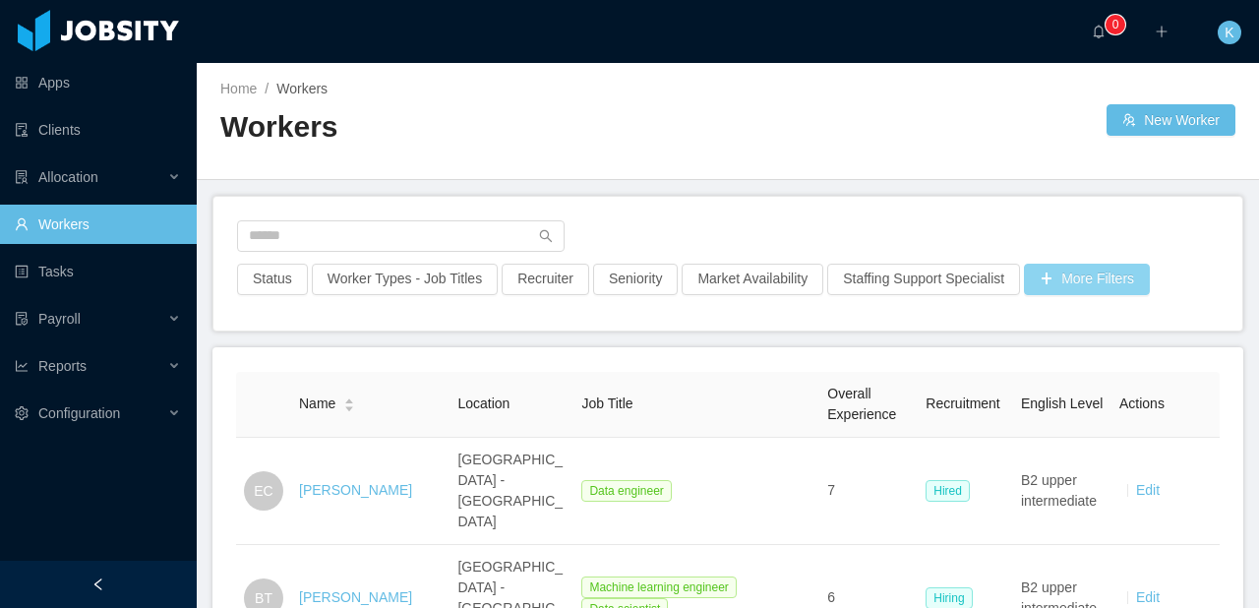
click at [1122, 281] on button "More Filters" at bounding box center [1087, 279] width 126 height 31
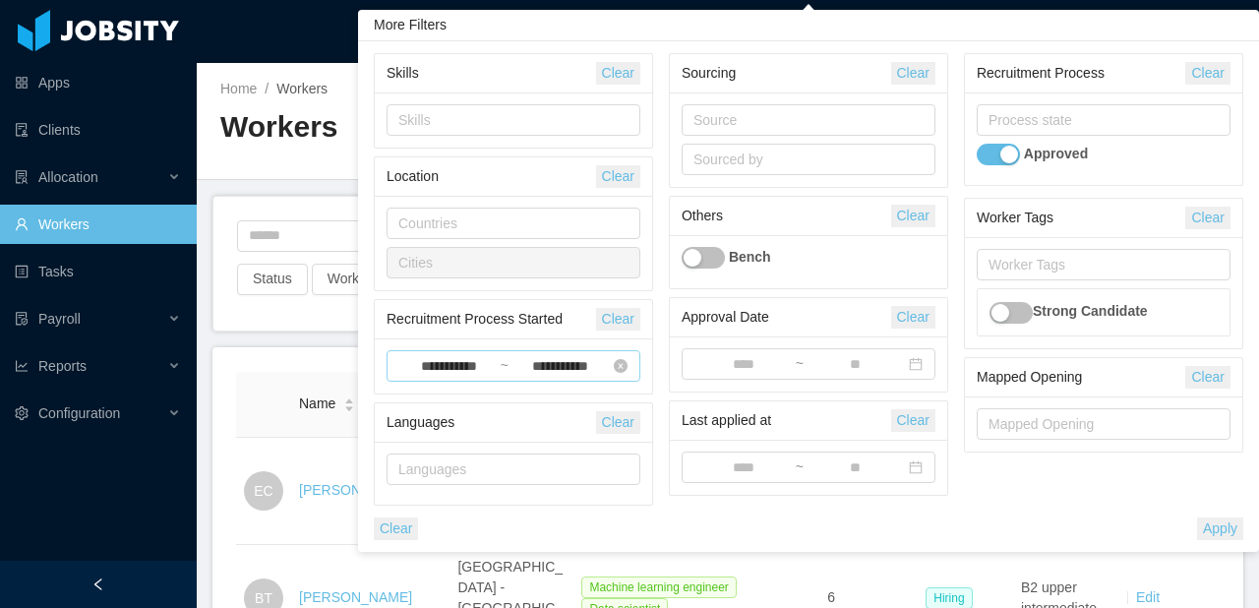
click at [460, 364] on input "**********" at bounding box center [448, 367] width 101 height 22
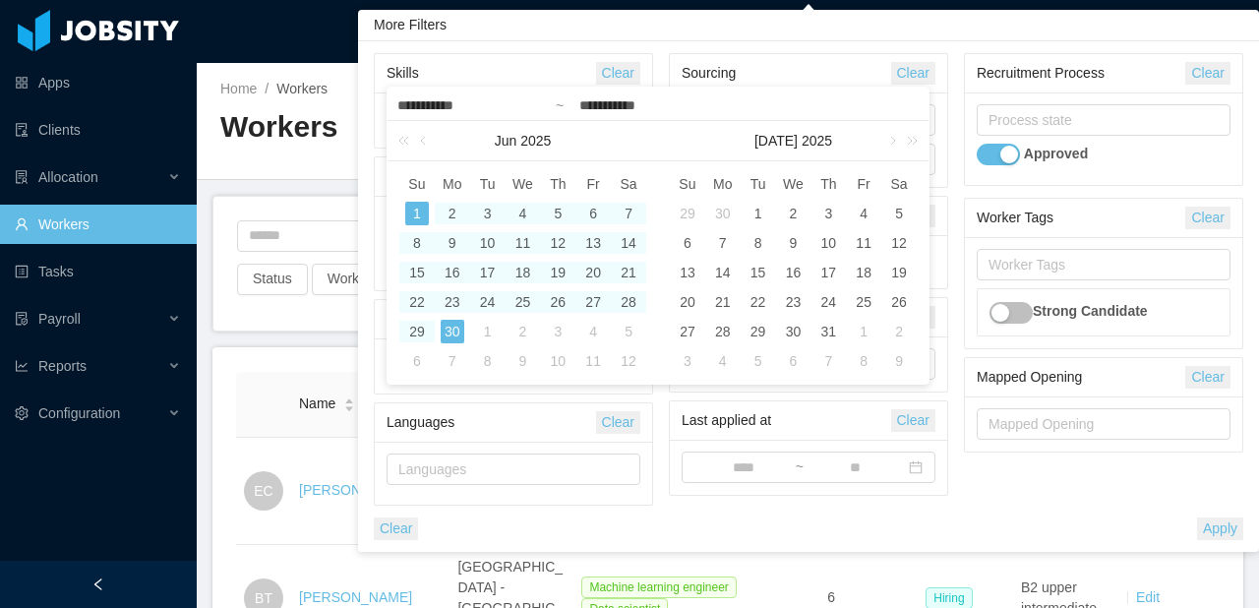
click at [480, 335] on div "1" at bounding box center [488, 332] width 24 height 24
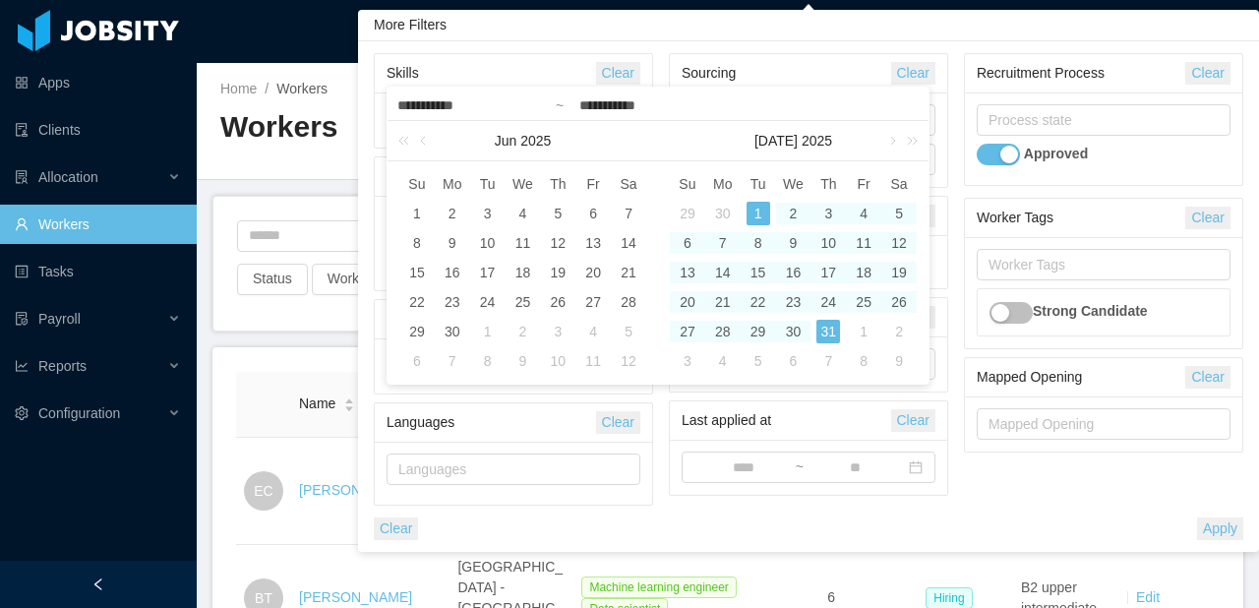
click at [825, 331] on div "31" at bounding box center [828, 332] width 24 height 24
type input "**********"
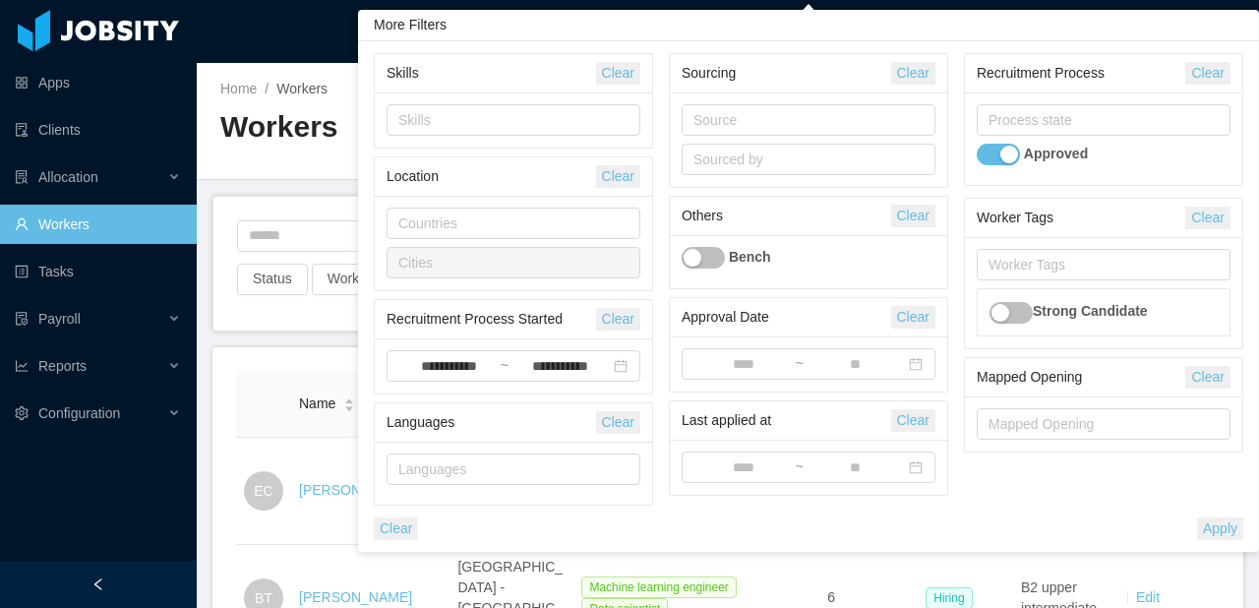
click at [1232, 527] on button "Apply" at bounding box center [1220, 528] width 46 height 23
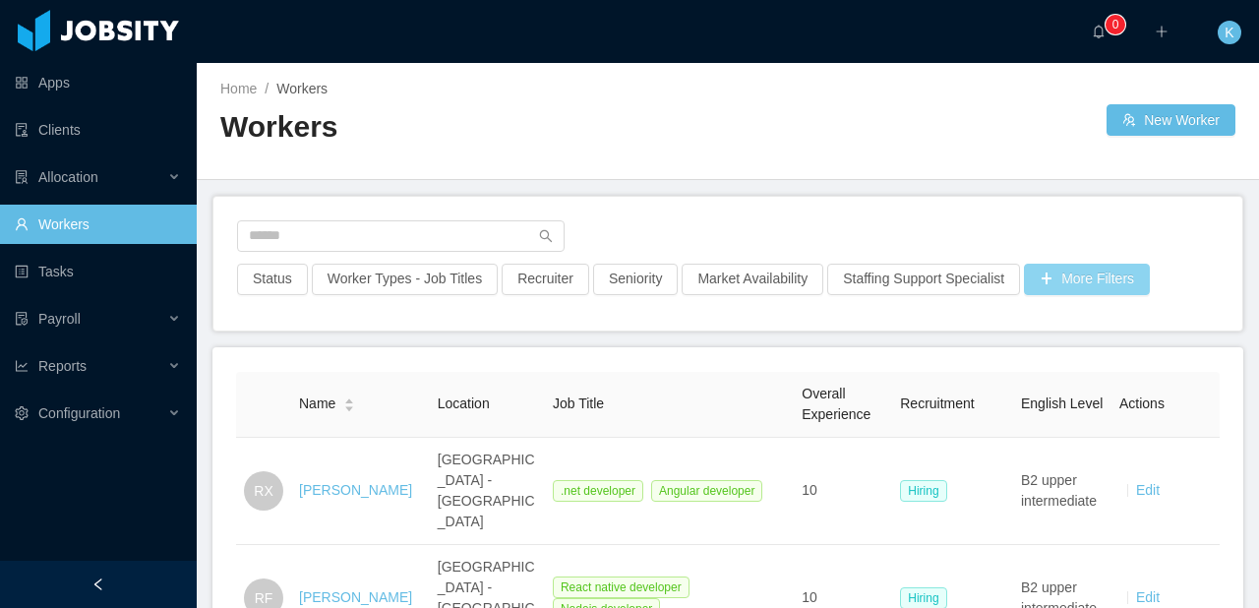
click at [1112, 282] on button "More Filters" at bounding box center [1087, 279] width 126 height 31
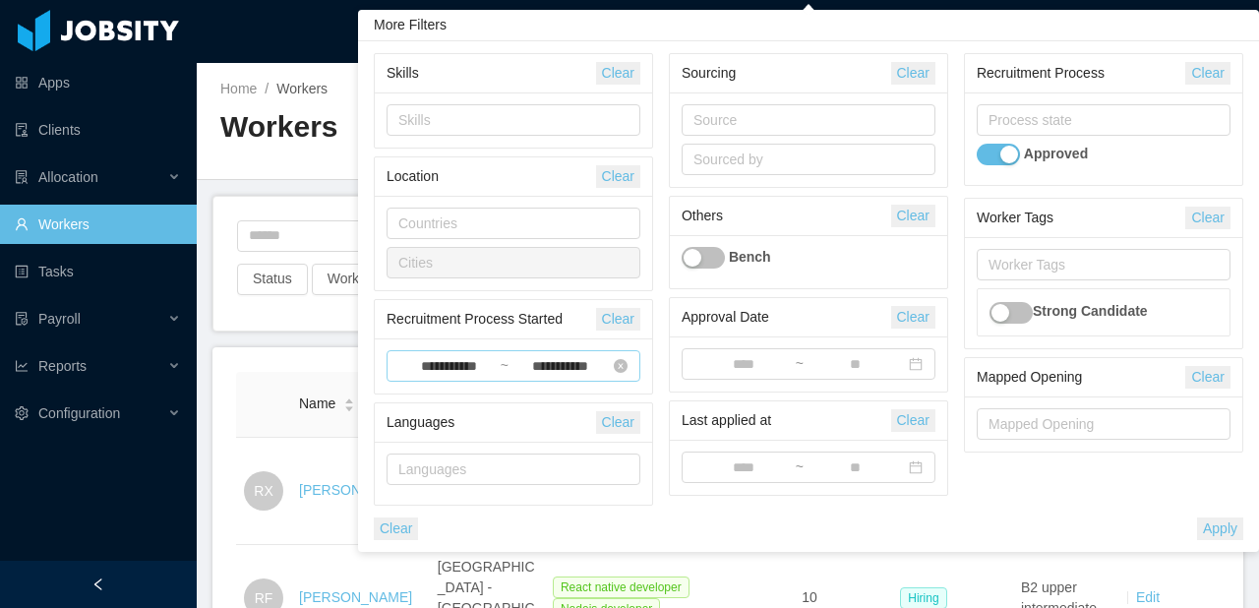
click at [428, 369] on input "**********" at bounding box center [448, 367] width 101 height 22
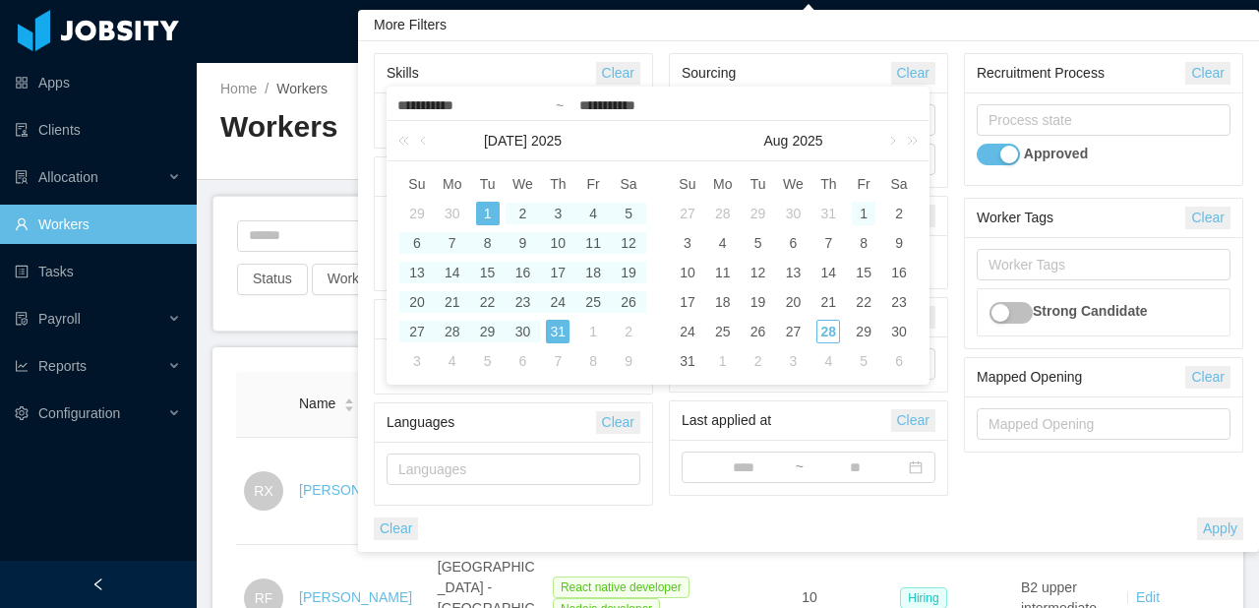
click at [856, 210] on div "1" at bounding box center [864, 214] width 24 height 24
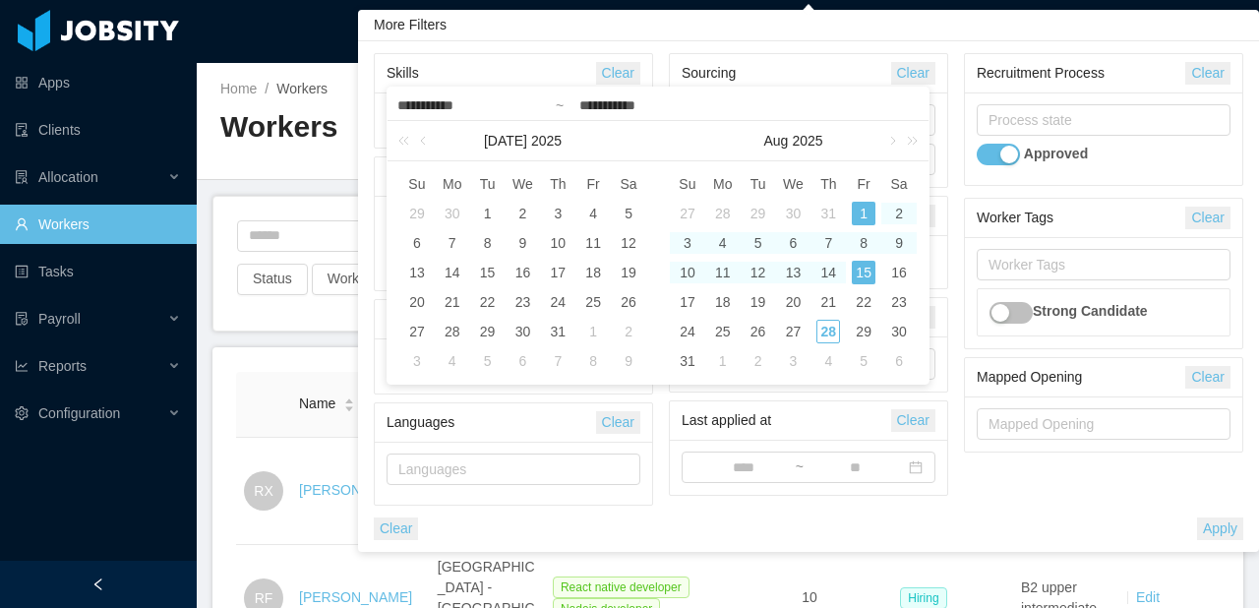
click at [872, 269] on div "15" at bounding box center [864, 273] width 24 height 24
type input "**********"
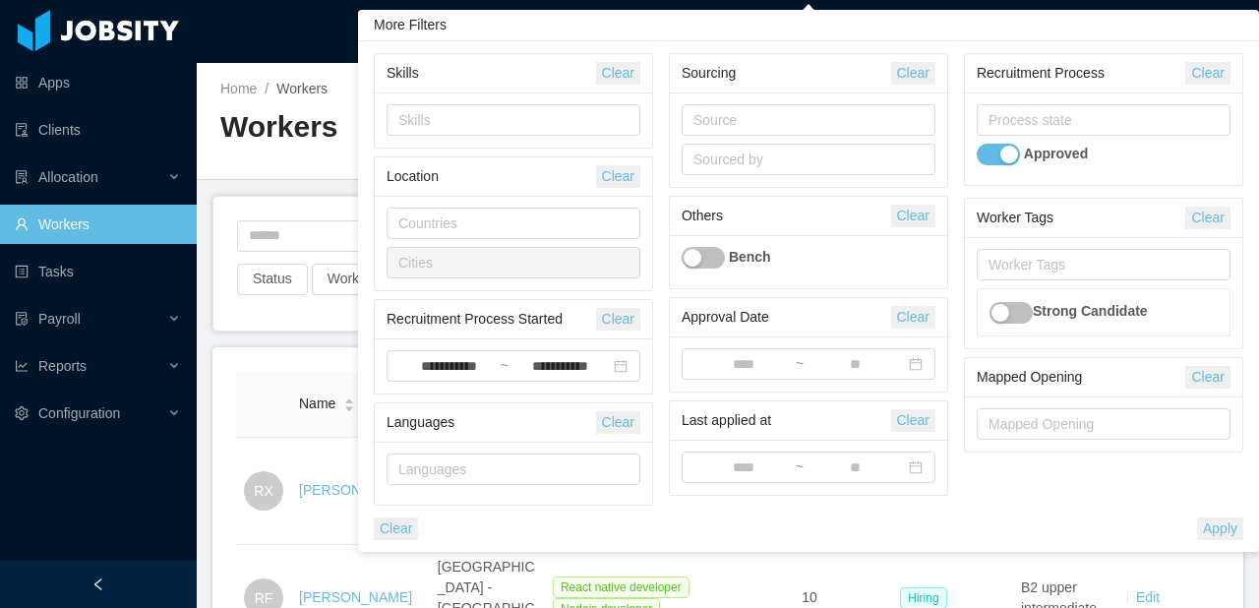
click at [1229, 524] on button "Apply" at bounding box center [1220, 528] width 46 height 23
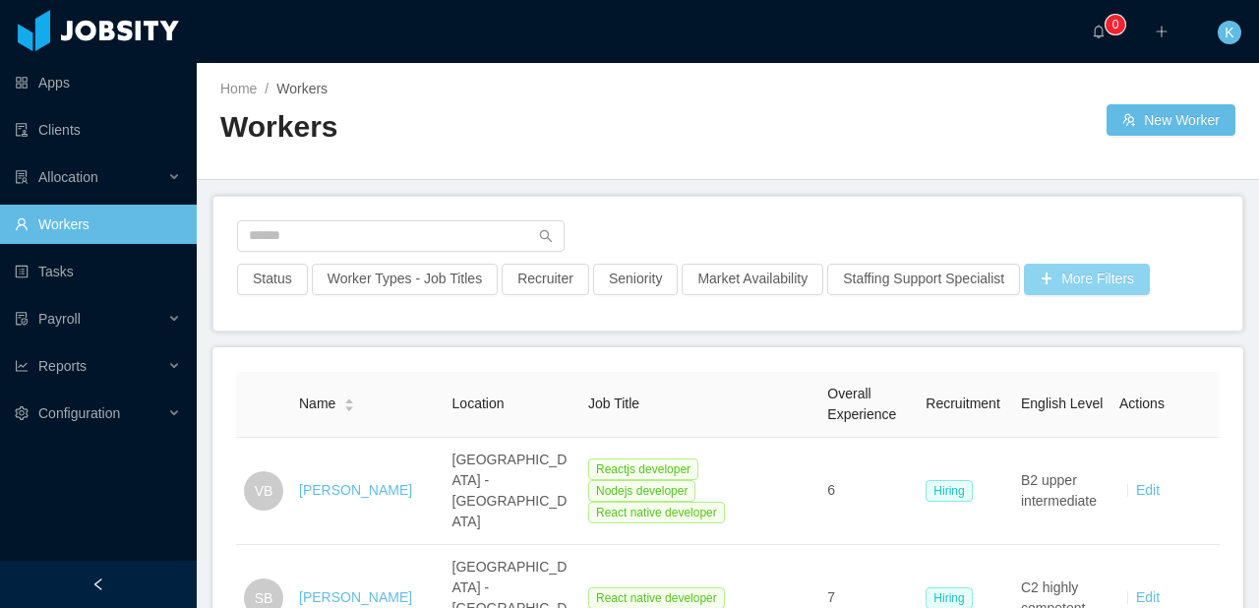
click at [1150, 279] on button "More Filters" at bounding box center [1087, 279] width 126 height 31
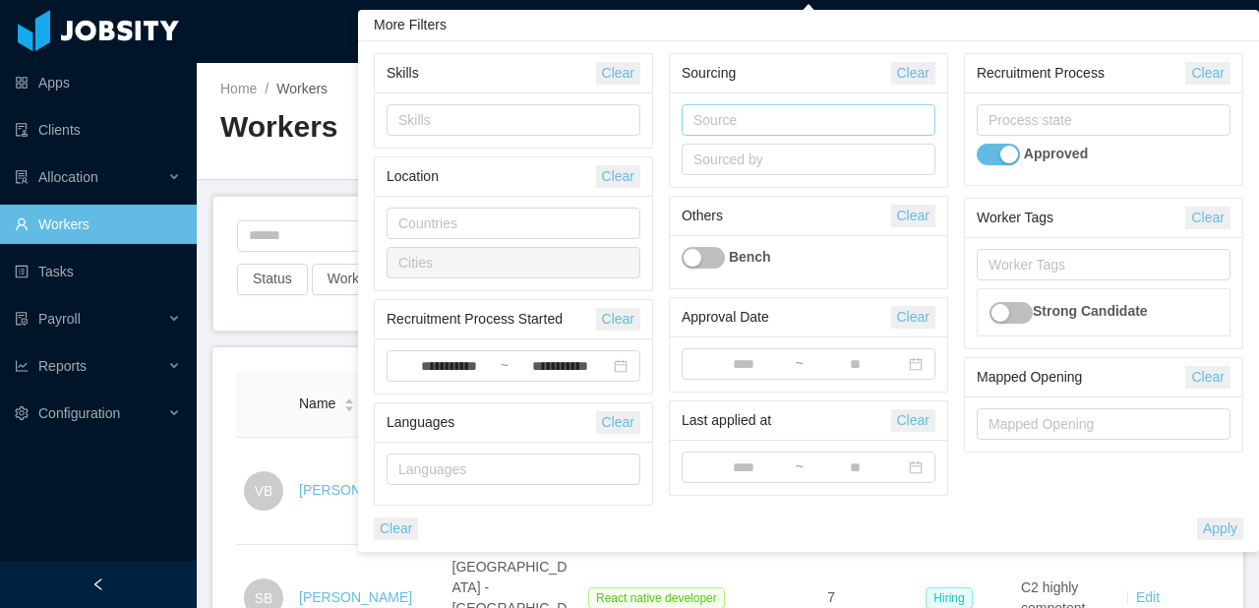
click at [762, 119] on div "Source" at bounding box center [803, 120] width 221 height 20
type input "****"
click at [775, 151] on li "Paid media campaigns" at bounding box center [807, 159] width 254 height 31
click at [1199, 538] on button "Apply" at bounding box center [1220, 528] width 46 height 23
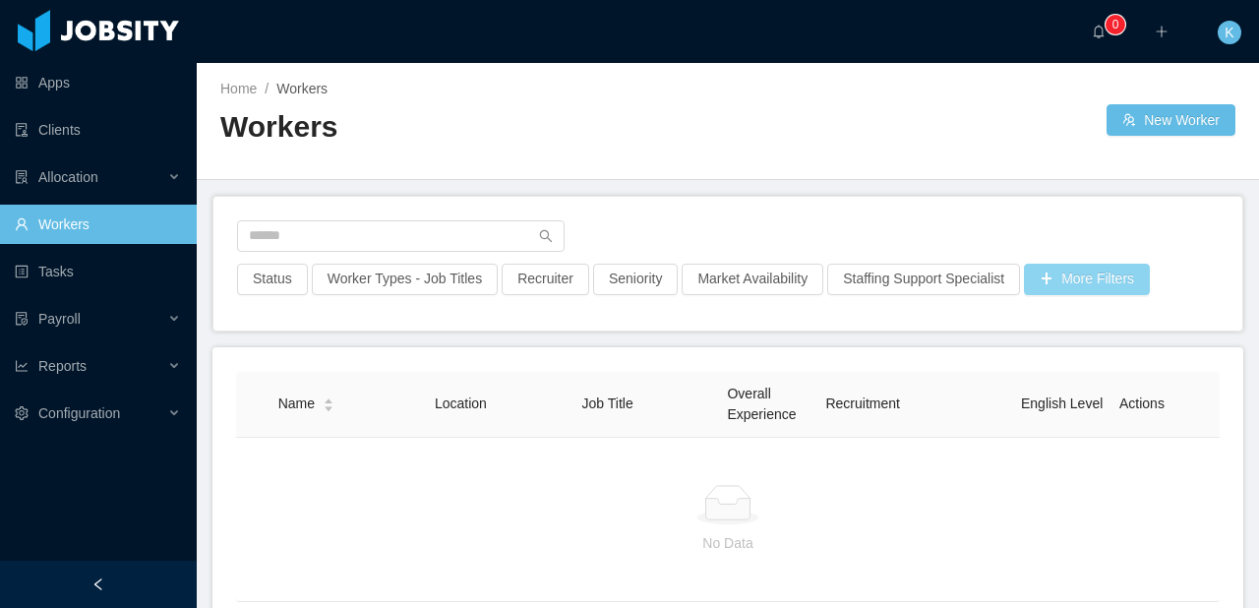
click at [1140, 279] on button "More Filters" at bounding box center [1087, 279] width 126 height 31
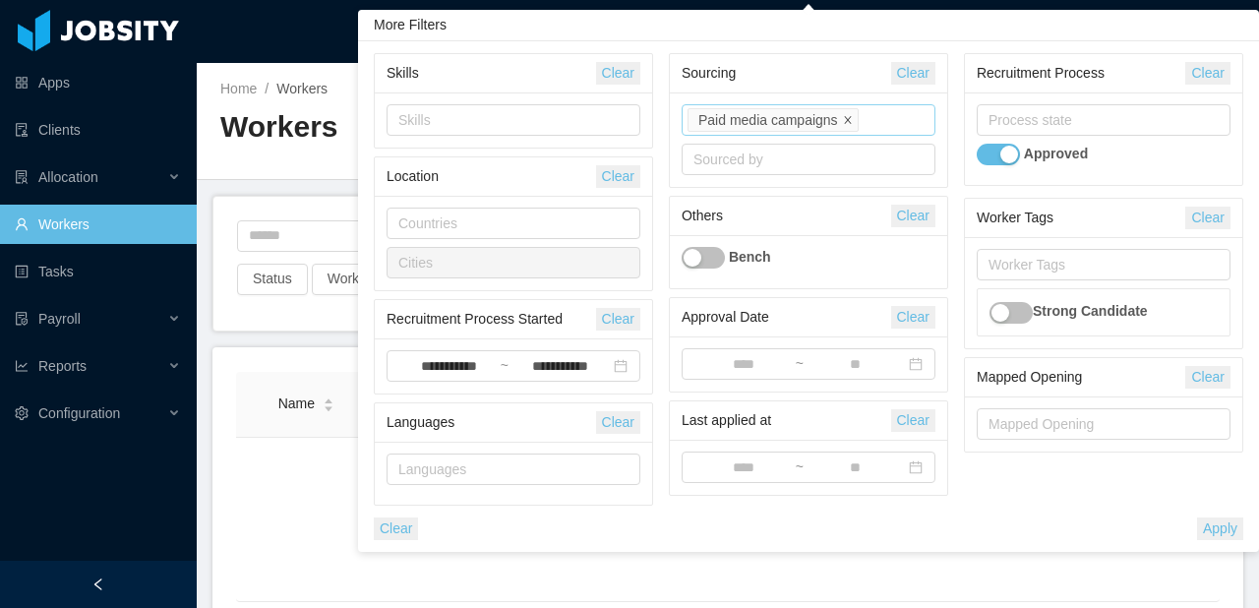
click at [847, 121] on icon "icon: close" at bounding box center [848, 120] width 10 height 10
click at [1224, 532] on button "Apply" at bounding box center [1220, 528] width 46 height 23
